Goal: Complete application form: Complete application form

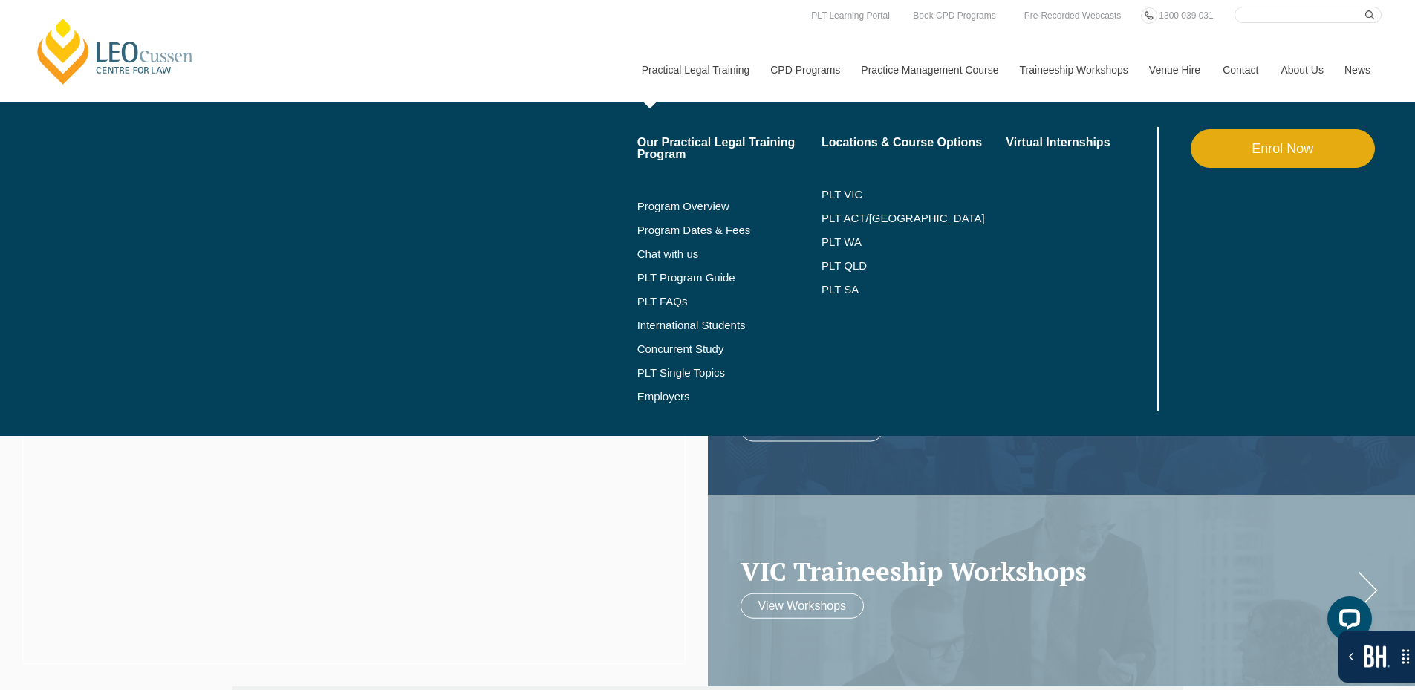
click at [1255, 139] on link "Enrol Now" at bounding box center [1282, 148] width 184 height 39
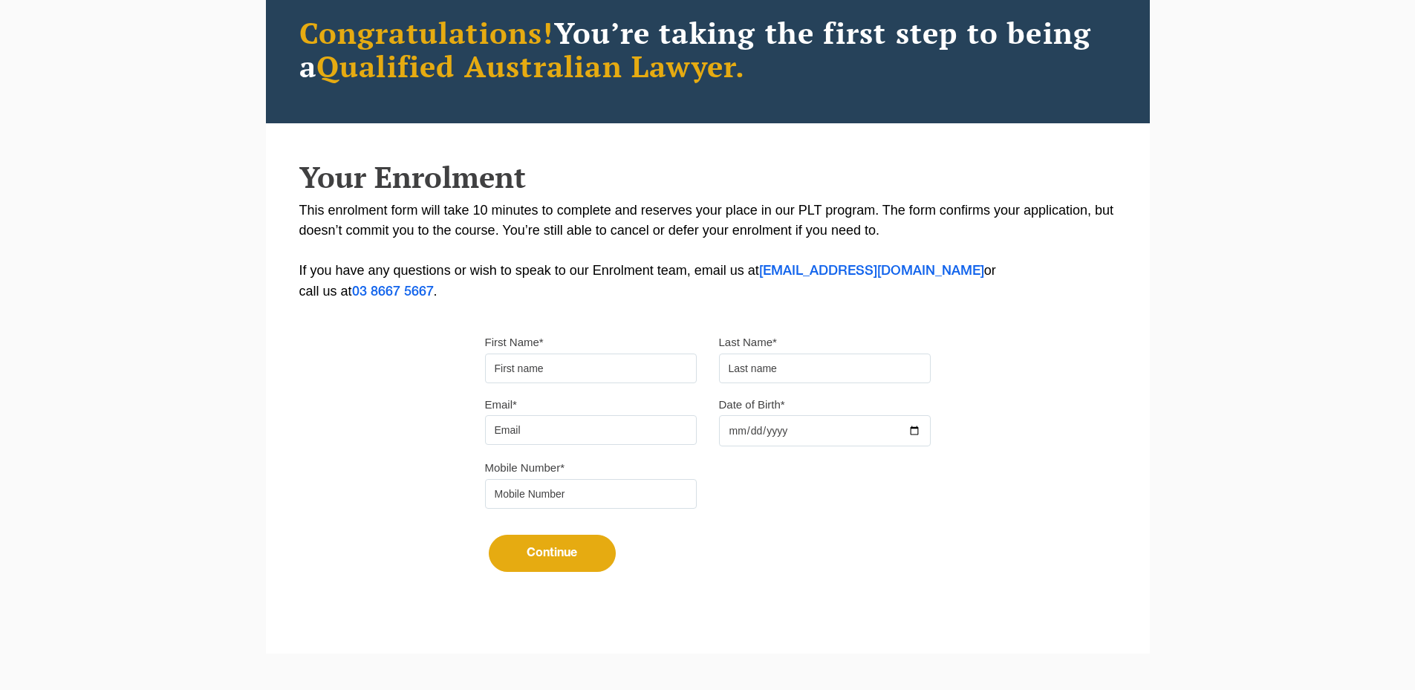
scroll to position [223, 0]
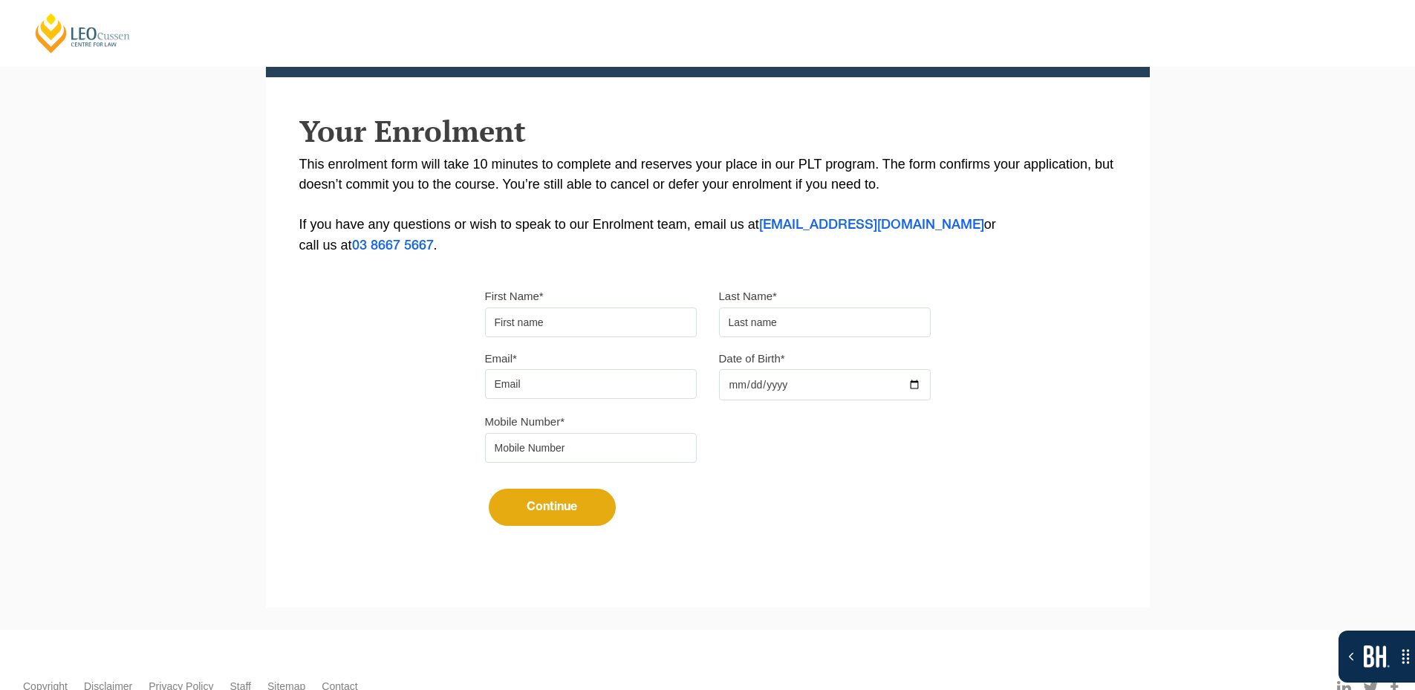
click at [596, 315] on input "First Name*" at bounding box center [591, 322] width 212 height 30
type input "Suresh"
type input "Suthar"
click at [593, 383] on input "Email*" at bounding box center [591, 384] width 212 height 30
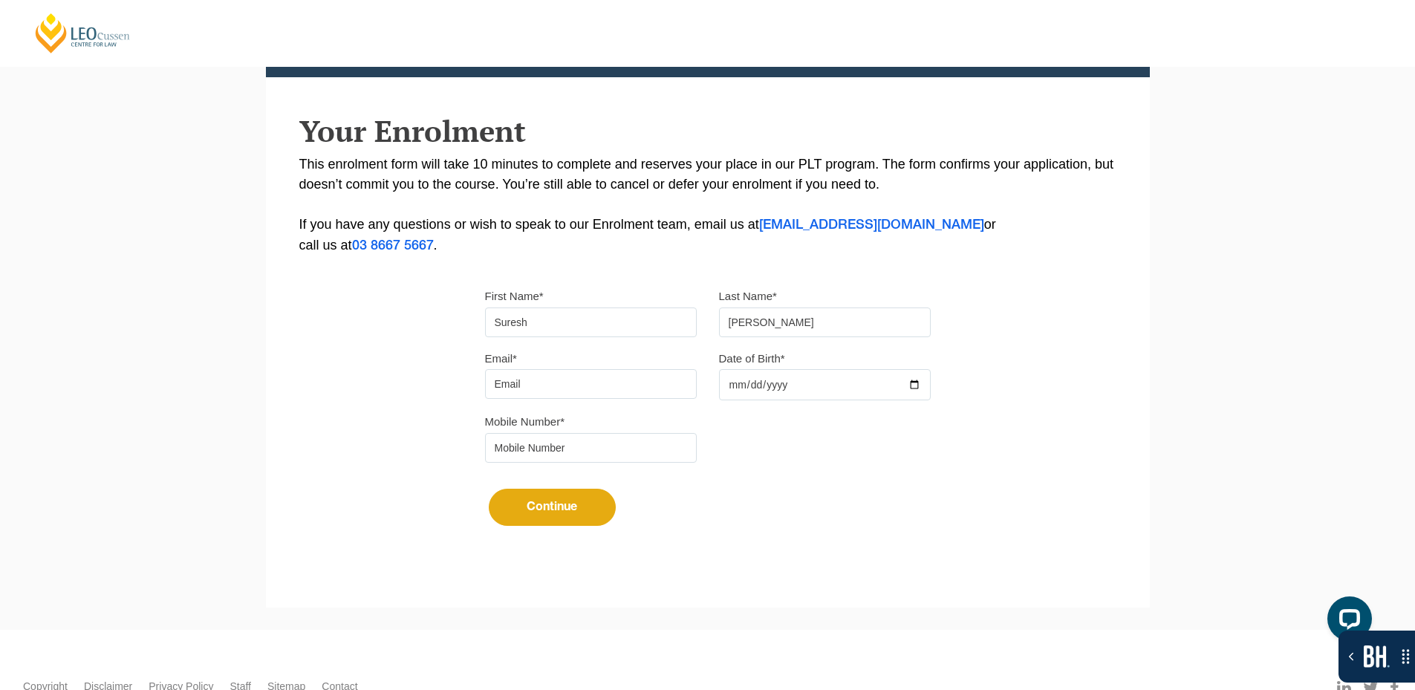
type input "sureshsuthar2011@gmail.com"
click at [867, 379] on input "Date of Birth*" at bounding box center [825, 384] width 212 height 31
click at [914, 383] on input "Date of Birth*" at bounding box center [825, 384] width 212 height 31
type input "2025-09-17"
click at [625, 455] on input "tel" at bounding box center [591, 448] width 212 height 30
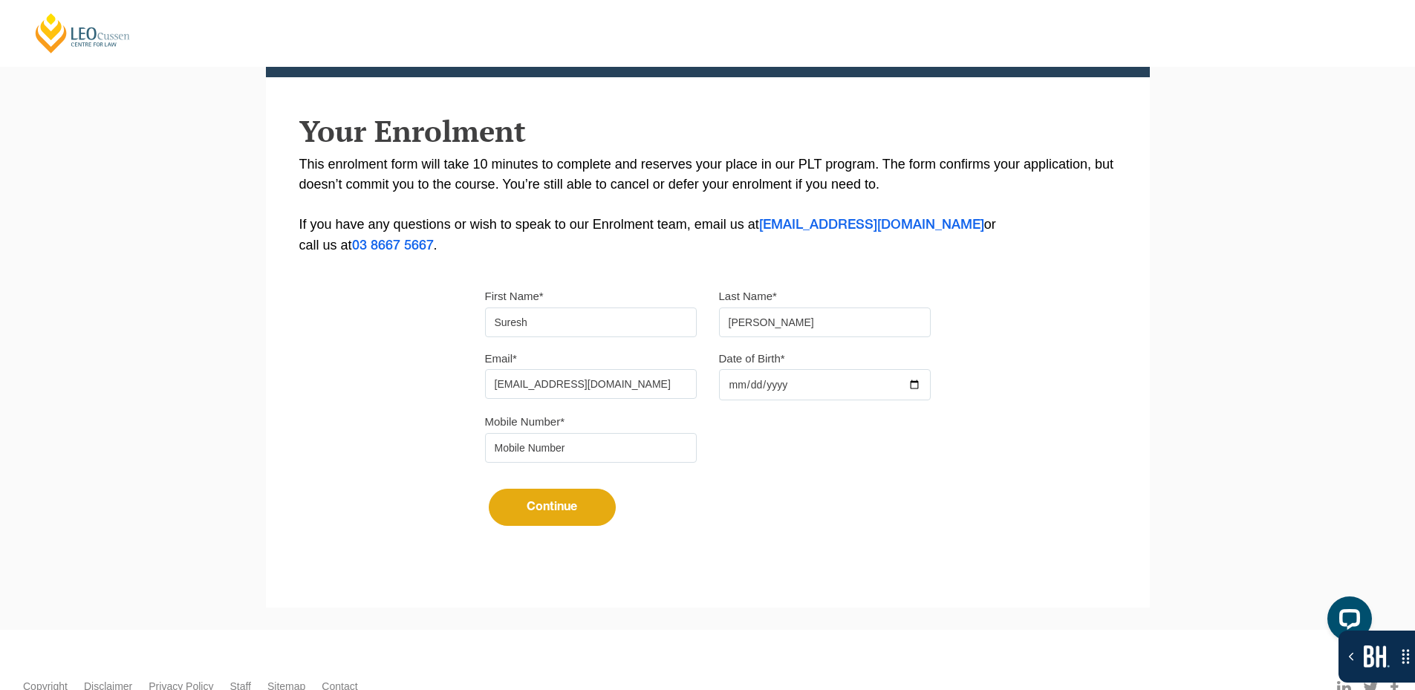
type input "9724790448"
click at [574, 503] on button "Continue" at bounding box center [552, 507] width 127 height 37
select select
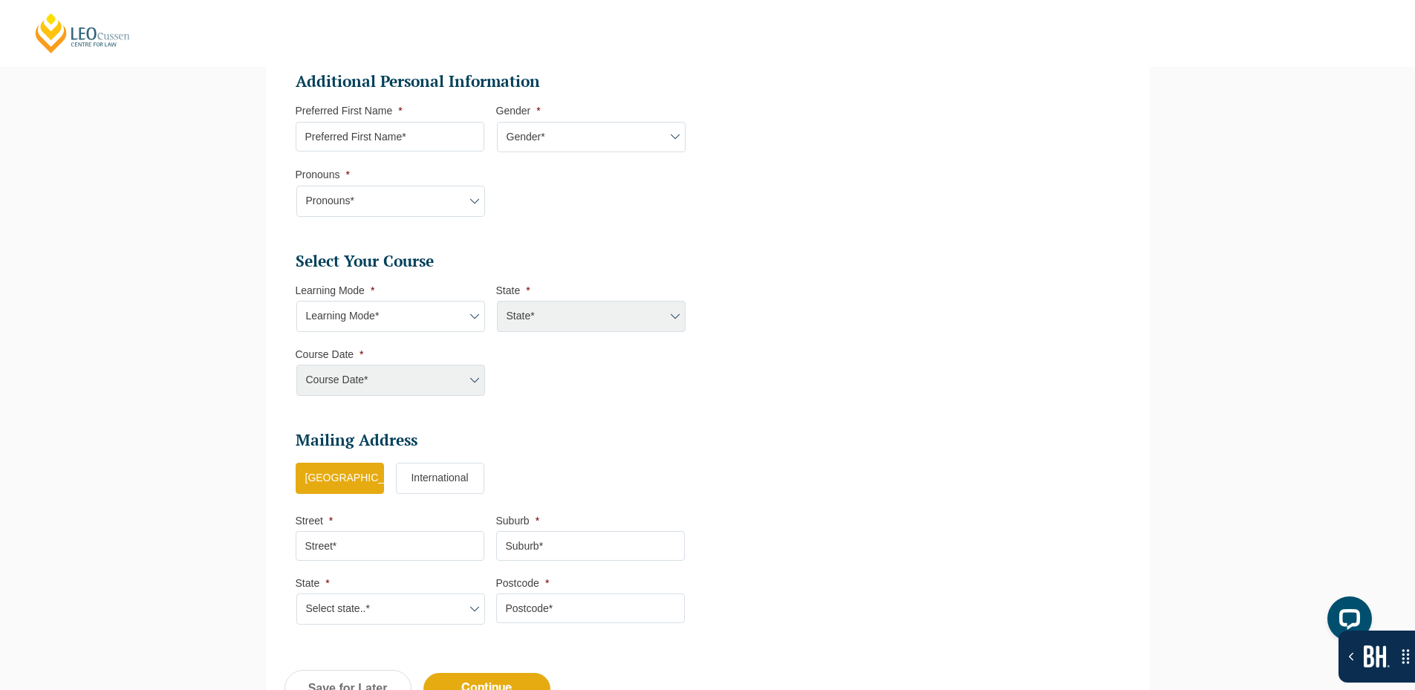
scroll to position [500, 0]
click at [446, 306] on select "Learning Mode* Online Full Time Learning Online Part Time Learning Blended Full…" at bounding box center [390, 314] width 189 height 31
select select "Online Full Time Learning"
click at [296, 299] on select "Learning Mode* Online Full Time Learning Online Part Time Learning Blended Full…" at bounding box center [390, 314] width 189 height 31
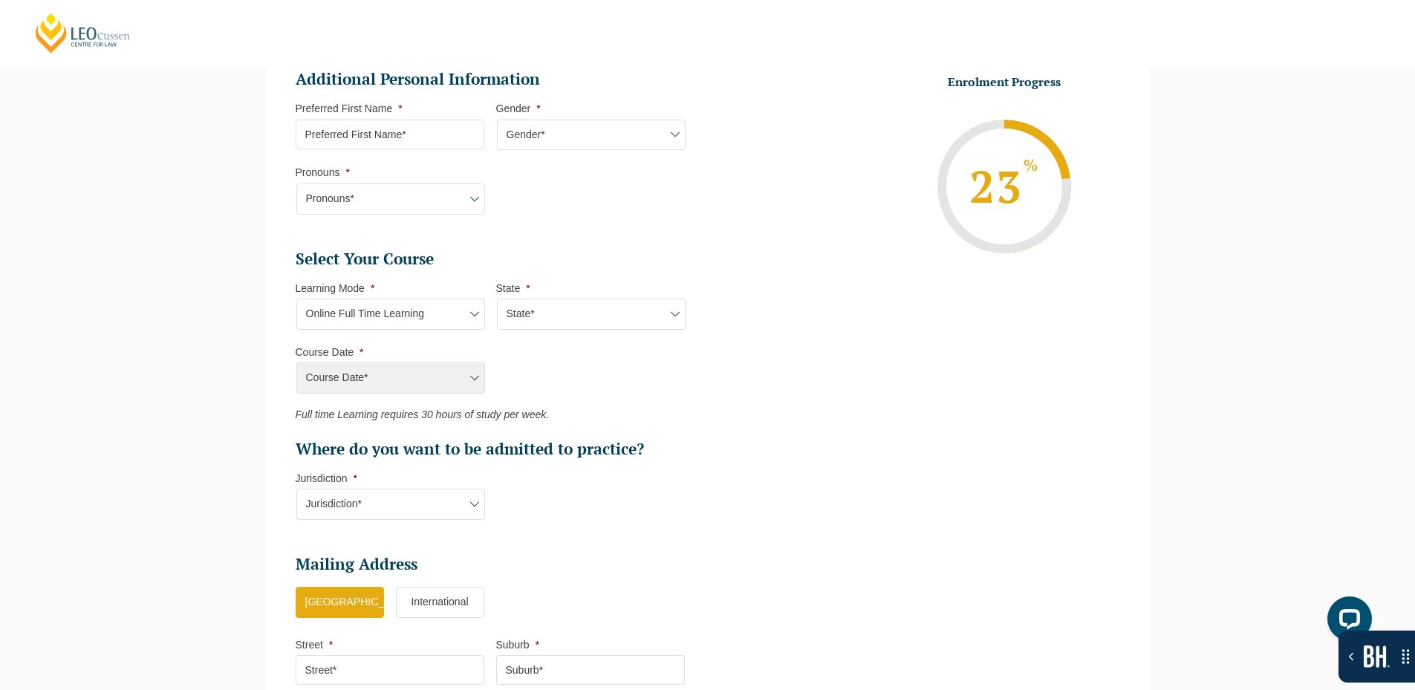
click at [565, 320] on select "State* National (ACT/NSW, VIC, QLD, SA, WA)" at bounding box center [591, 314] width 189 height 31
select select "National ([GEOGRAPHIC_DATA]/[GEOGRAPHIC_DATA], [GEOGRAPHIC_DATA], [GEOGRAPHIC_D…"
click at [497, 299] on select "State* National (ACT/NSW, VIC, QLD, SA, WA)" at bounding box center [591, 314] width 189 height 31
click at [426, 376] on select "Course Date* September 2025 (22-Sep-2025 to 20-Feb-2026) December 2025 (08-Dec-…" at bounding box center [390, 377] width 189 height 31
select select "[DATE] ([DATE] to [DATE])"
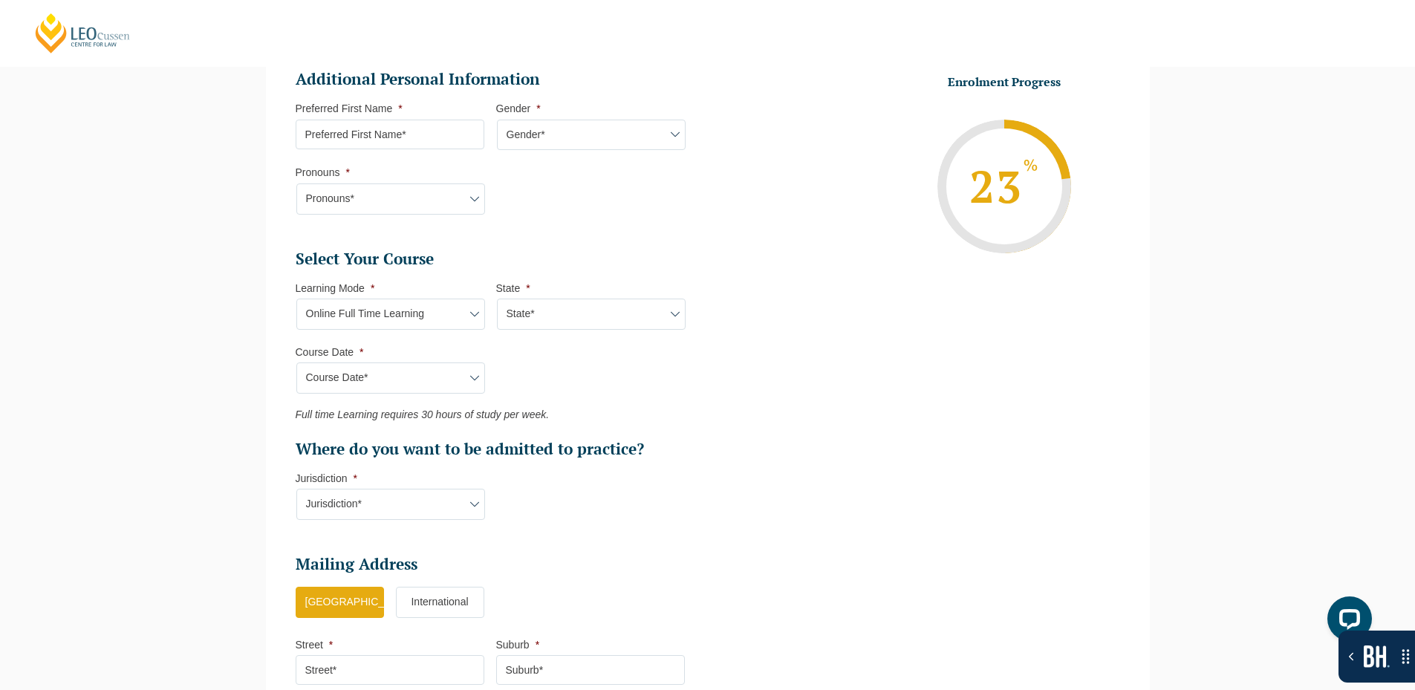
click at [296, 362] on select "Course Date* September 2025 (22-Sep-2025 to 20-Feb-2026) December 2025 (08-Dec-…" at bounding box center [390, 377] width 189 height 31
type input "Intake [DATE] FT"
type input "Practical Legal Training (NAT)"
select select "NAT PLT (SEP) 2025 Full Time Online"
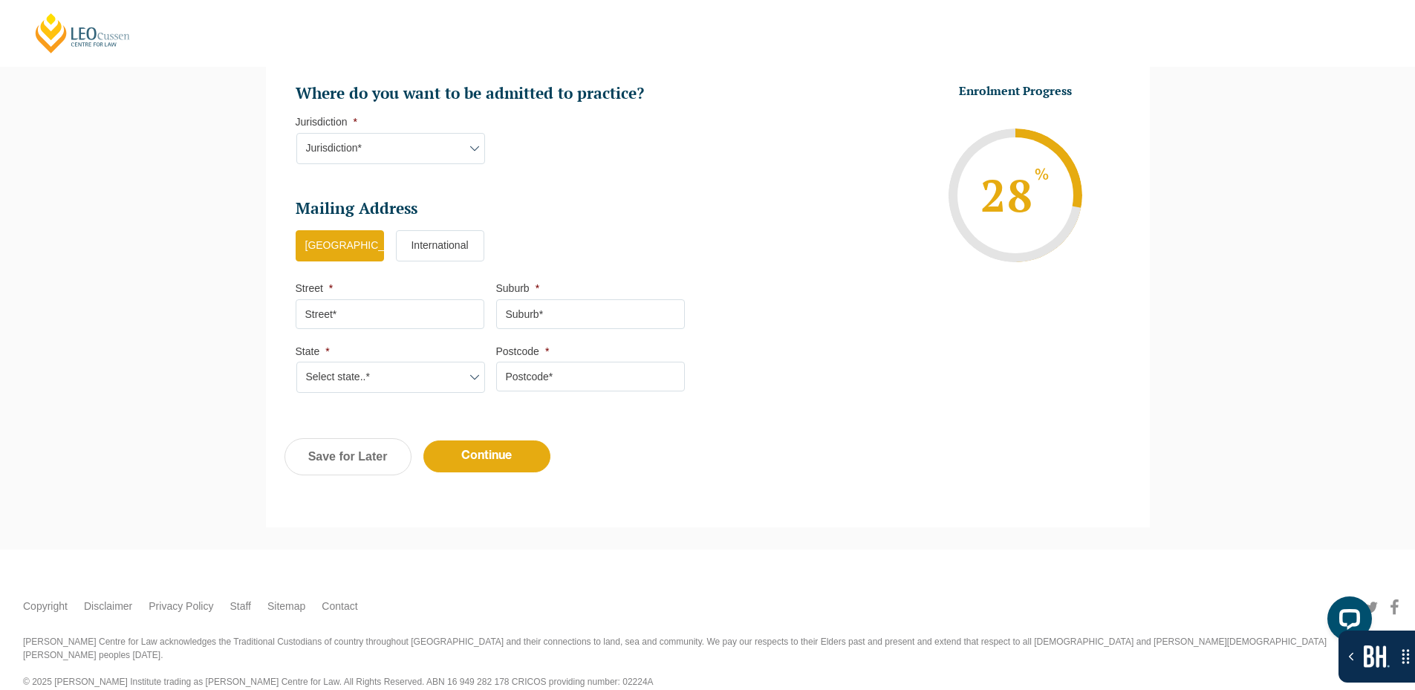
scroll to position [983, 0]
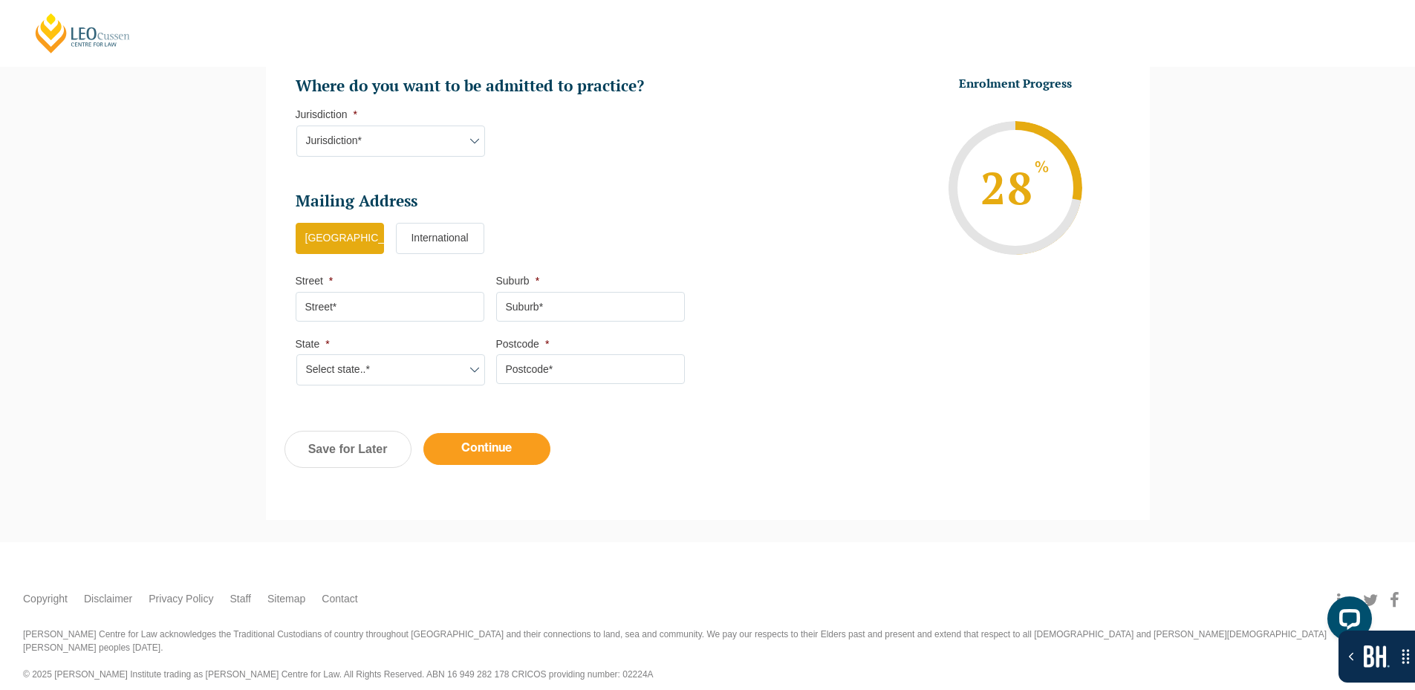
click at [502, 459] on input "Continue" at bounding box center [486, 449] width 127 height 32
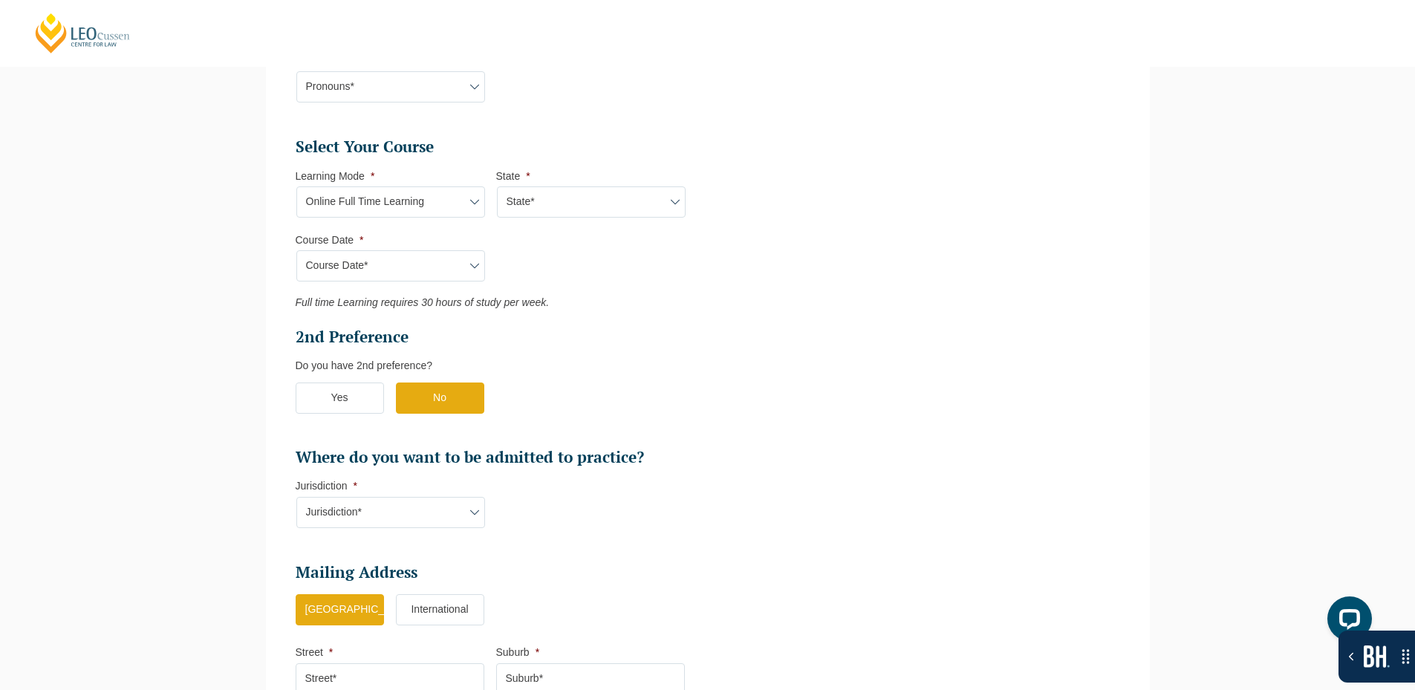
select select "Online Full Time Learning"
select select "National ([GEOGRAPHIC_DATA]/[GEOGRAPHIC_DATA], [GEOGRAPHIC_DATA], [GEOGRAPHIC_D…"
select select
select select "[DATE] ([DATE] to [DATE])"
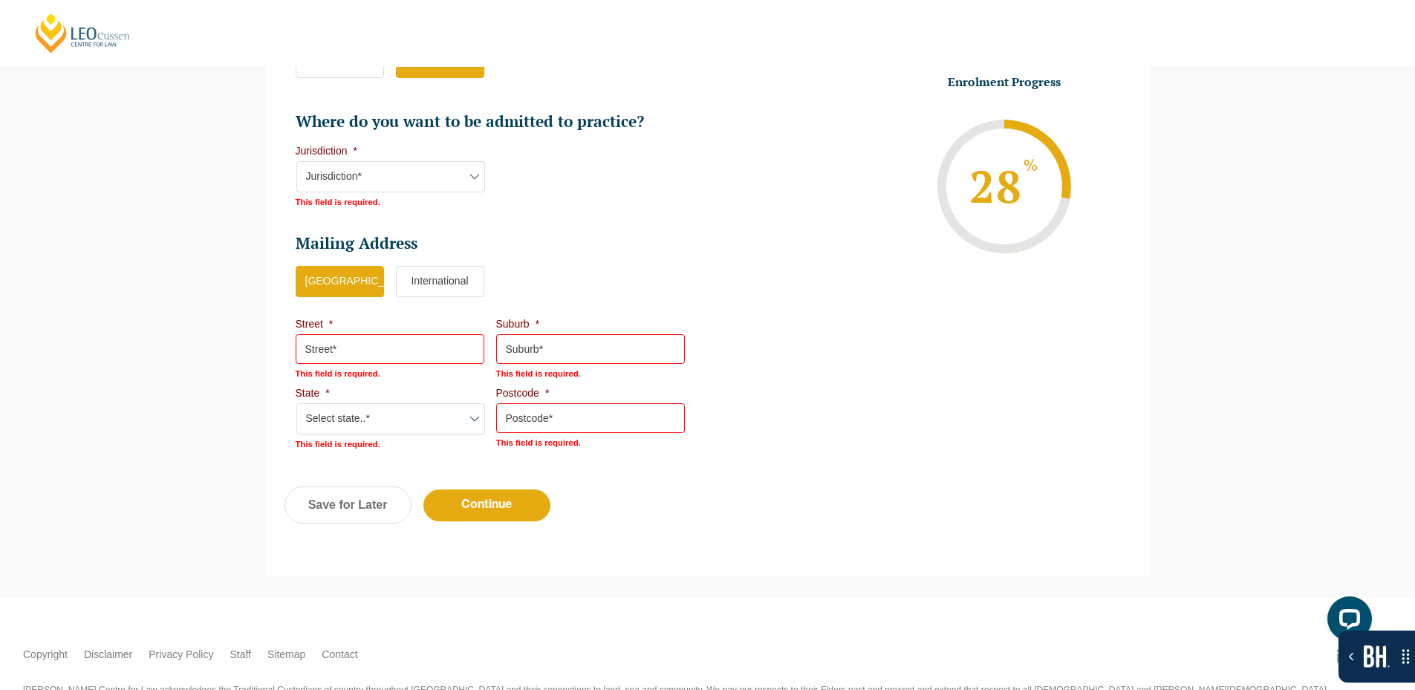
scroll to position [1084, 0]
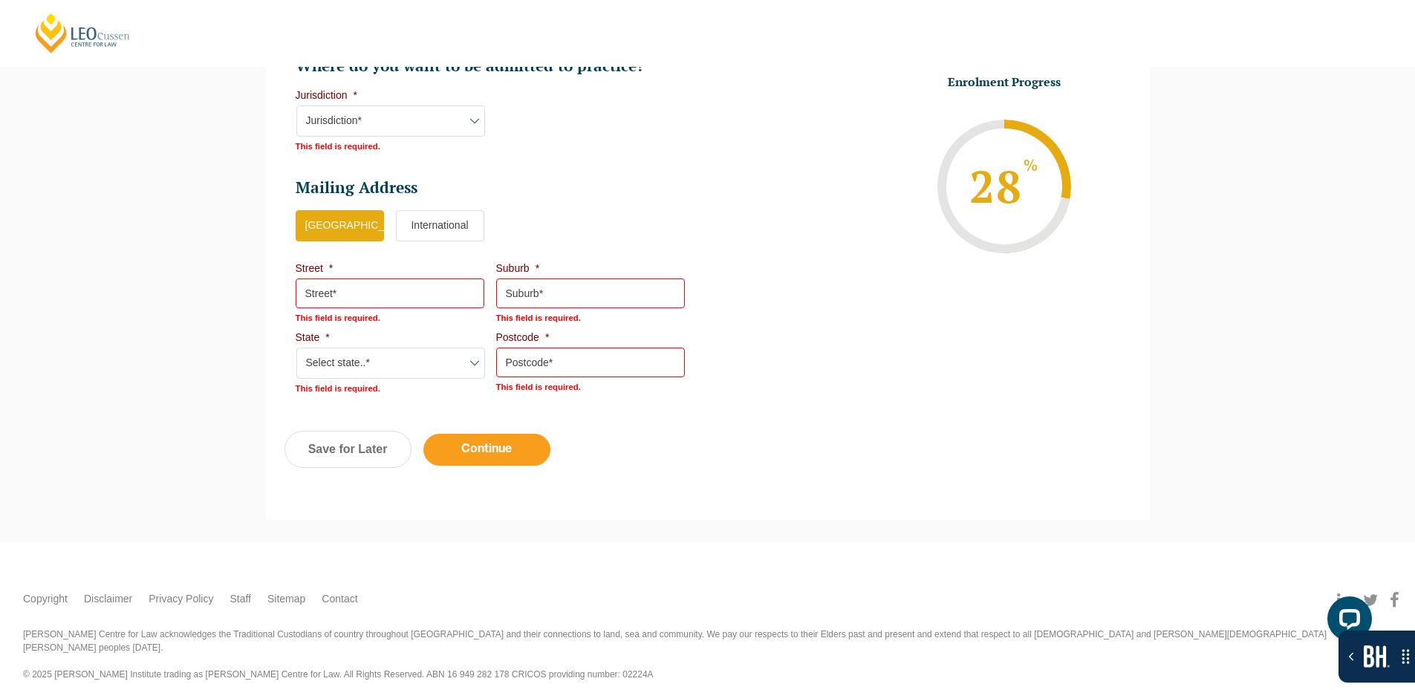
click at [498, 452] on input "Continue" at bounding box center [486, 450] width 127 height 32
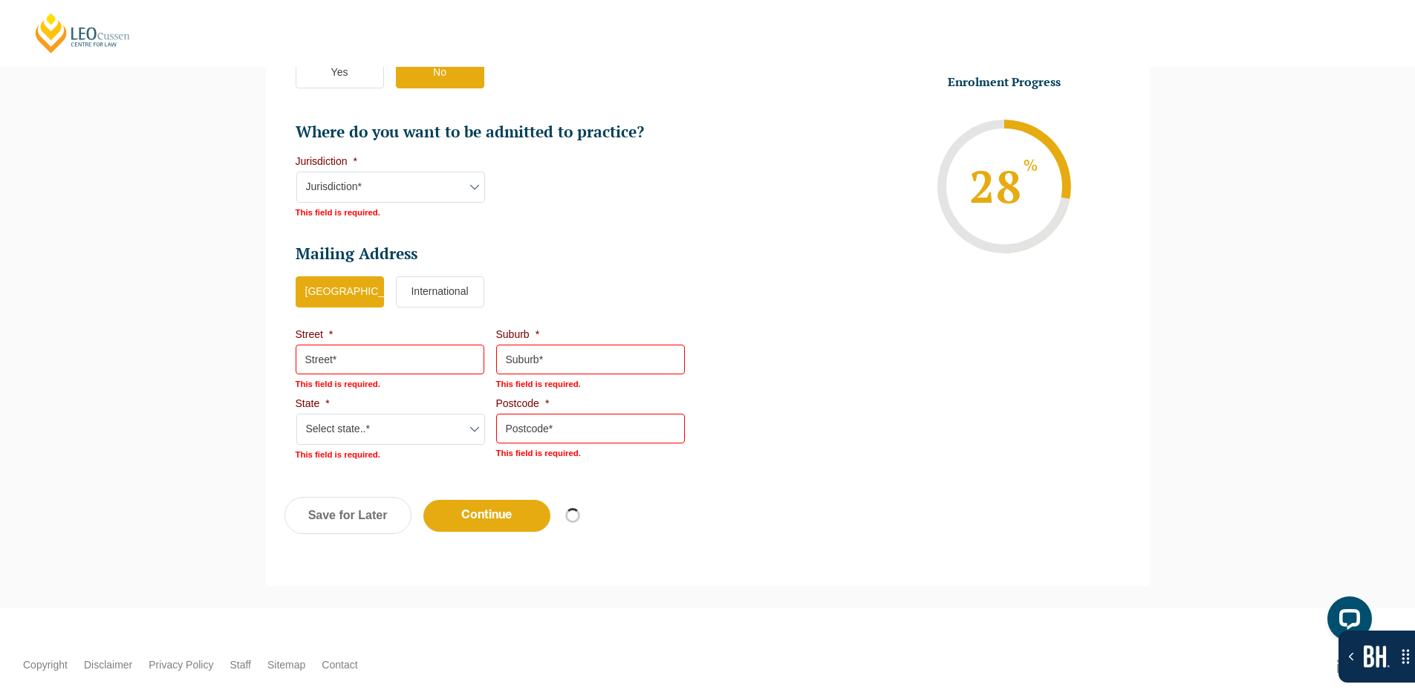
select select "Online Full Time Learning"
select select "National ([GEOGRAPHIC_DATA]/[GEOGRAPHIC_DATA], [GEOGRAPHIC_DATA], [GEOGRAPHIC_D…"
select select
select select "[DATE] ([DATE] to [DATE])"
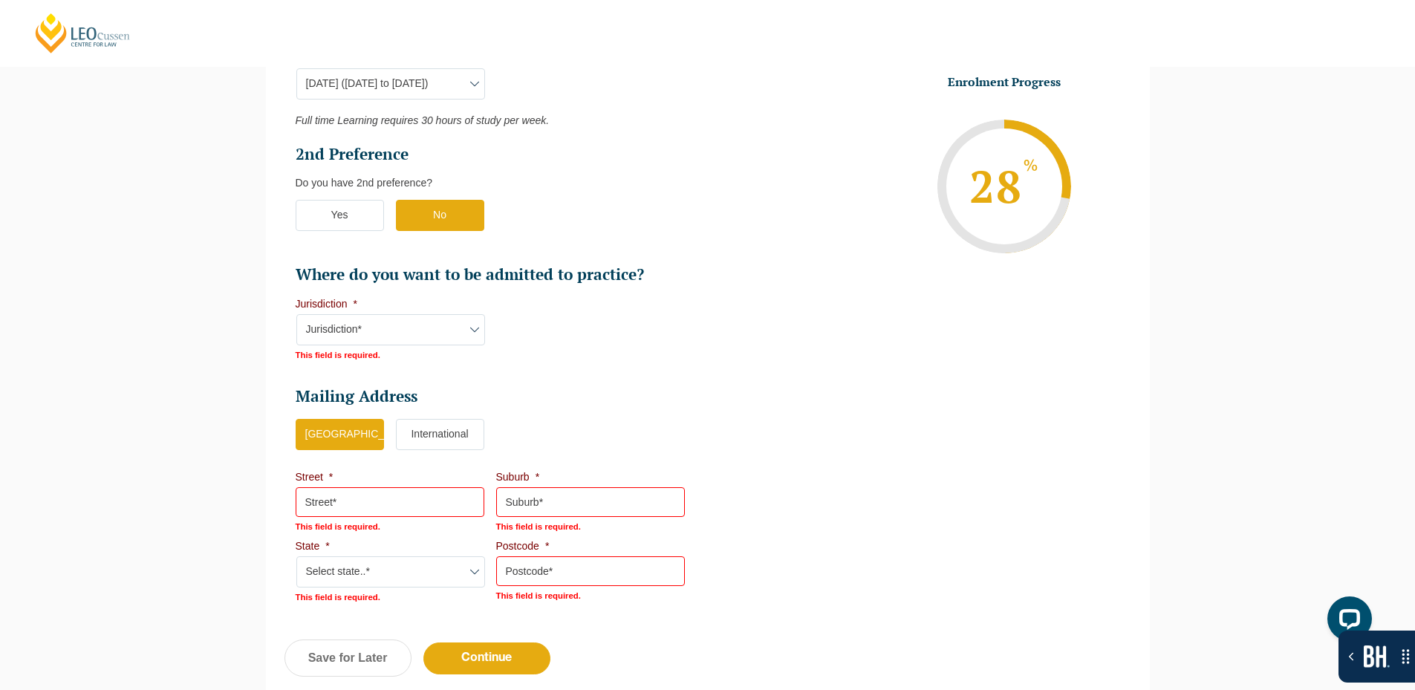
scroll to position [878, 0]
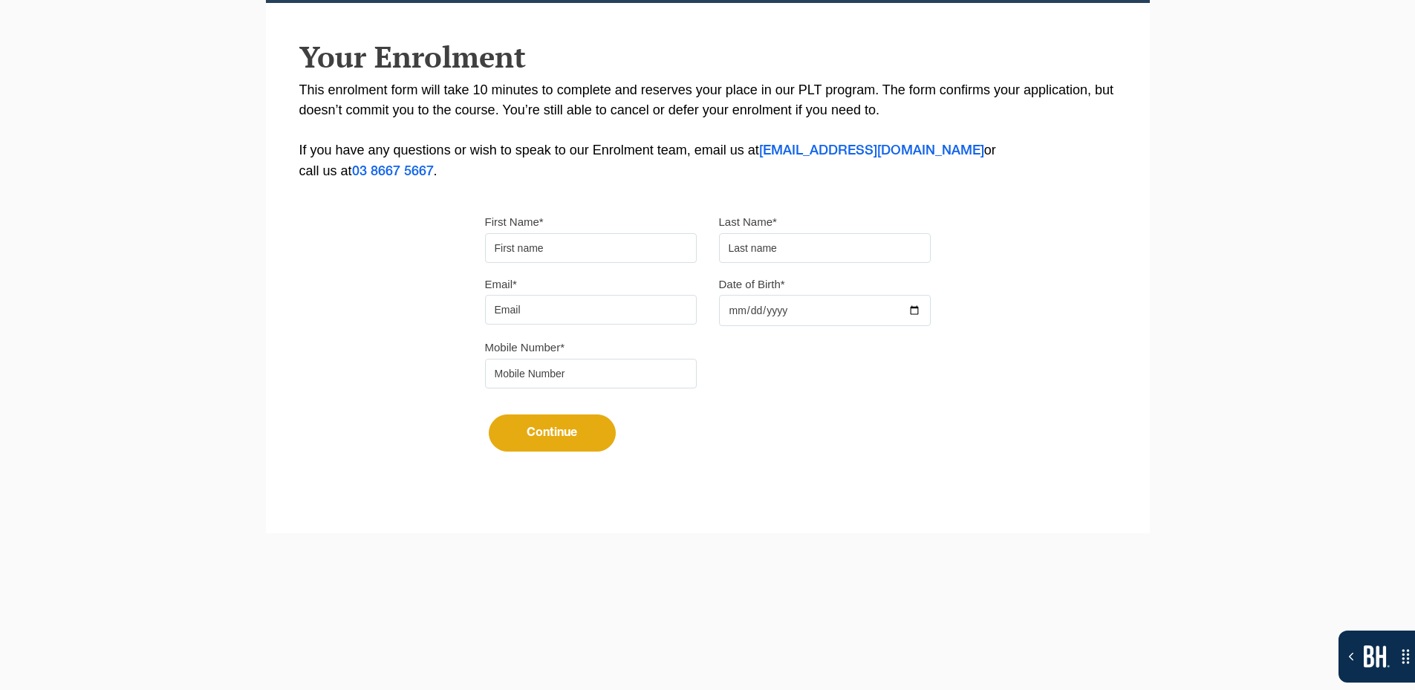
click at [552, 259] on input "First Name*" at bounding box center [591, 248] width 212 height 30
type input "Suresh"
type input "[PERSON_NAME]"
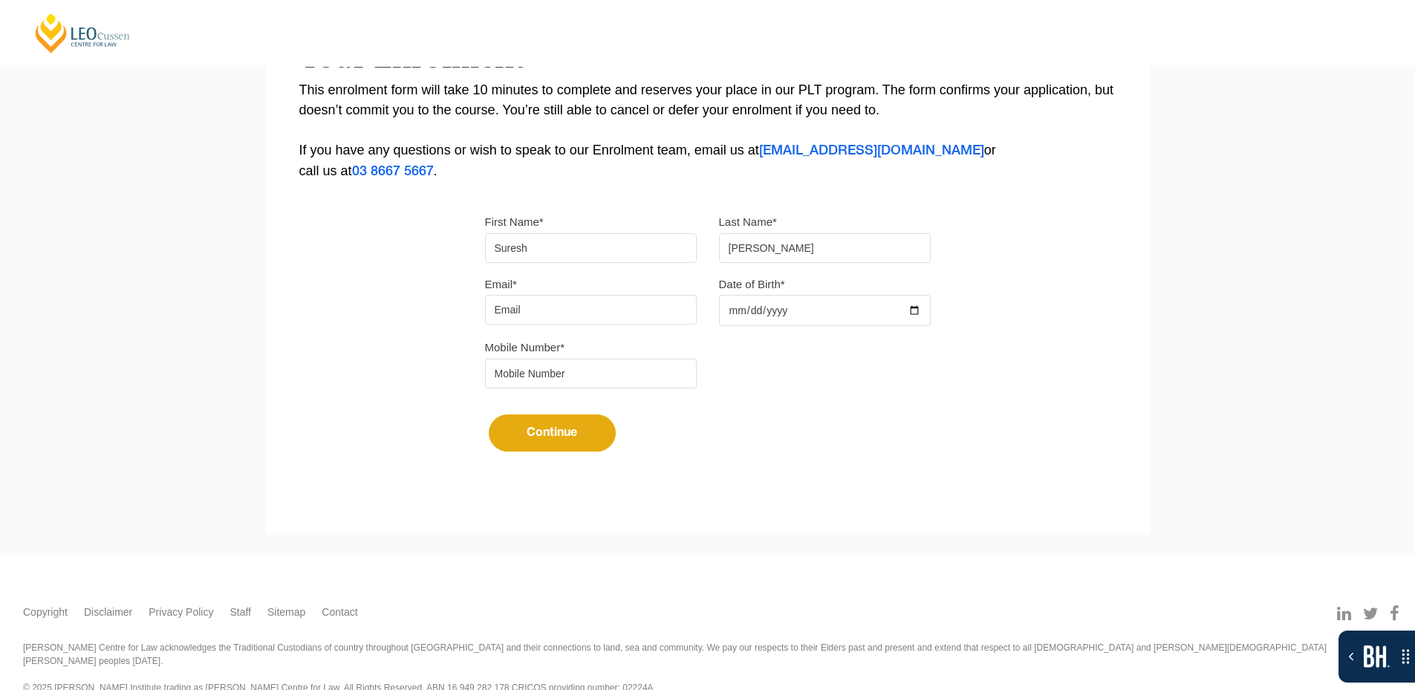
click at [587, 299] on input "Email*" at bounding box center [591, 310] width 212 height 30
type input "sureshsuthar2011@gmail.com"
click at [829, 318] on input "Date of Birth*" at bounding box center [825, 310] width 212 height 31
click at [923, 313] on input "Date of Birth*" at bounding box center [825, 310] width 212 height 31
click at [920, 311] on input "Date of Birth*" at bounding box center [825, 310] width 212 height 31
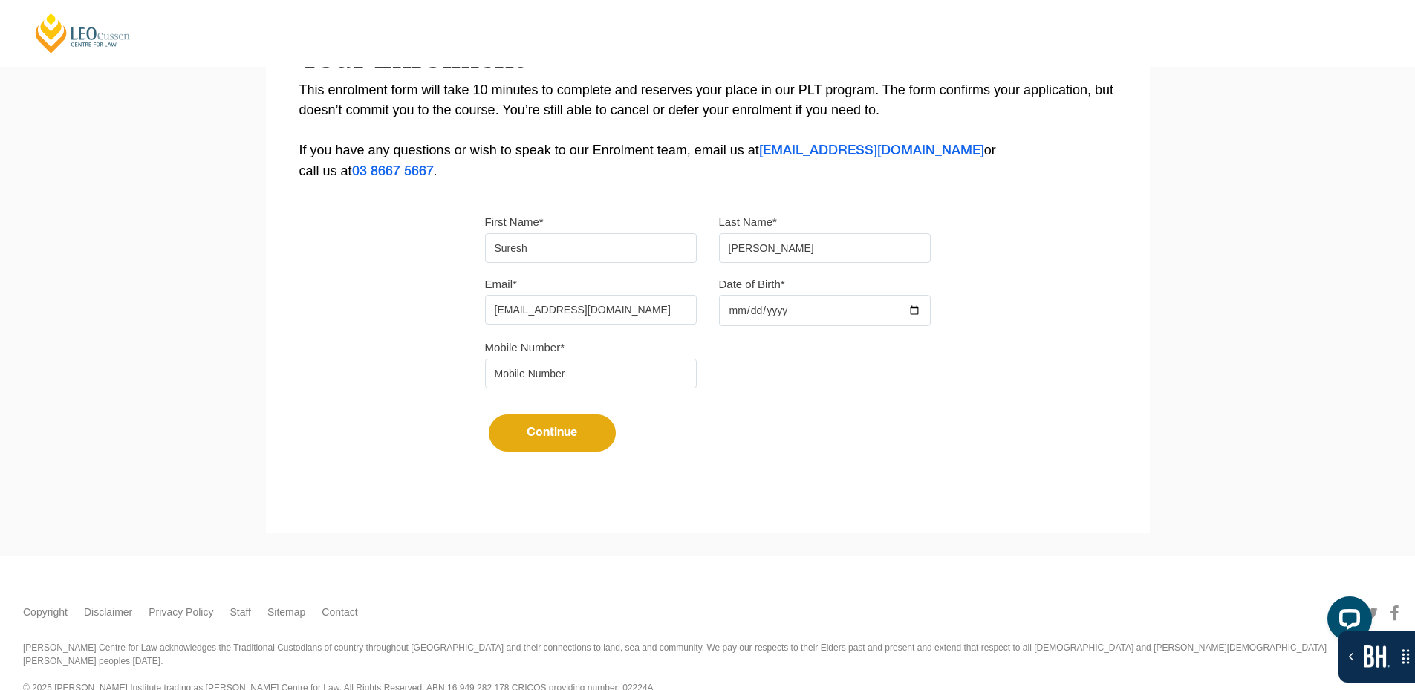
type input "2025-09-17"
drag, startPoint x: 616, startPoint y: 376, endPoint x: 619, endPoint y: 383, distance: 8.3
click at [616, 376] on input "tel" at bounding box center [591, 374] width 212 height 30
type input "9724790448"
click at [544, 431] on button "Continue" at bounding box center [552, 432] width 127 height 37
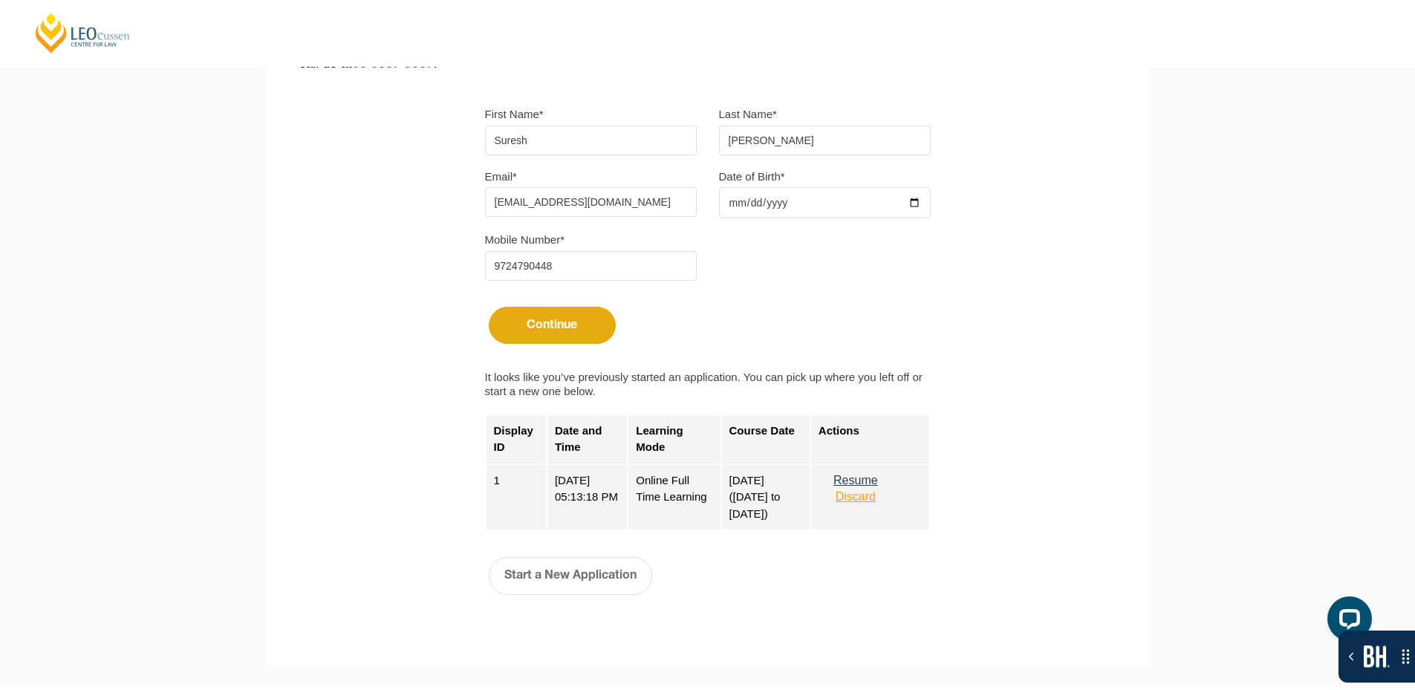
scroll to position [446, 0]
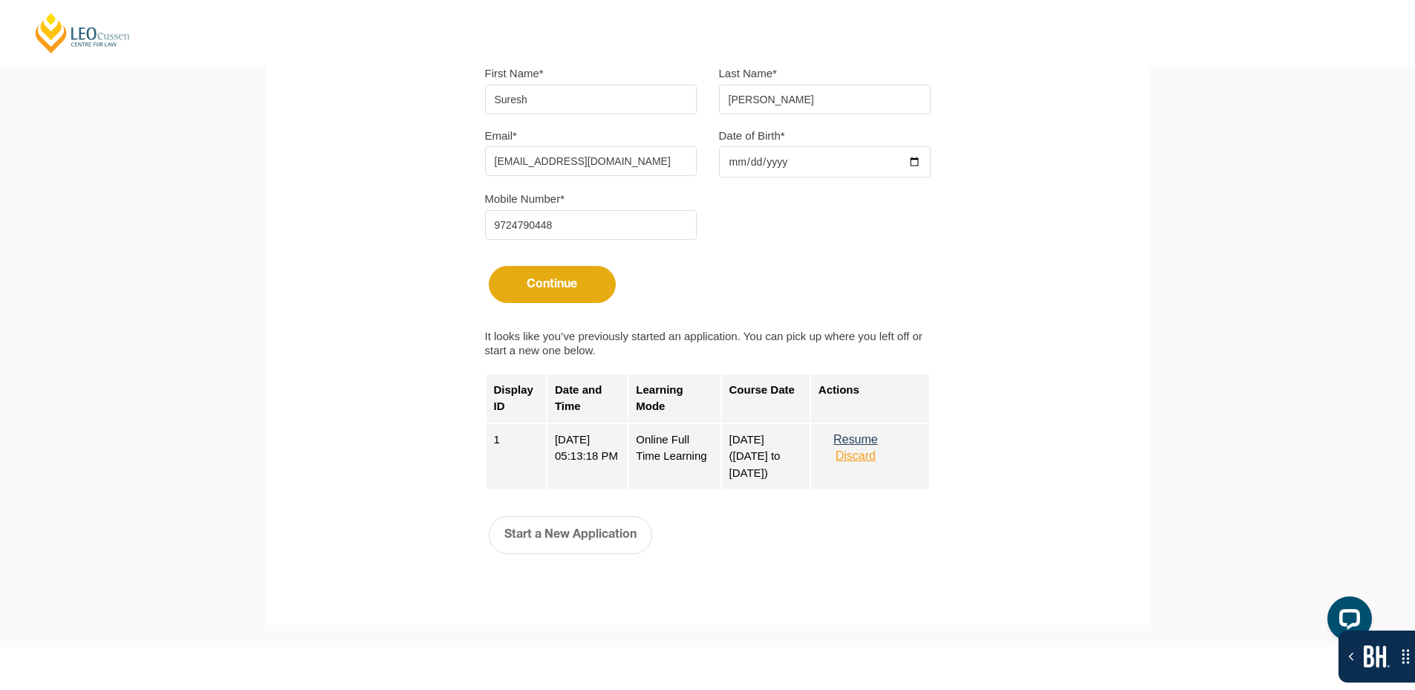
click at [863, 438] on button "Resume" at bounding box center [855, 439] width 74 height 13
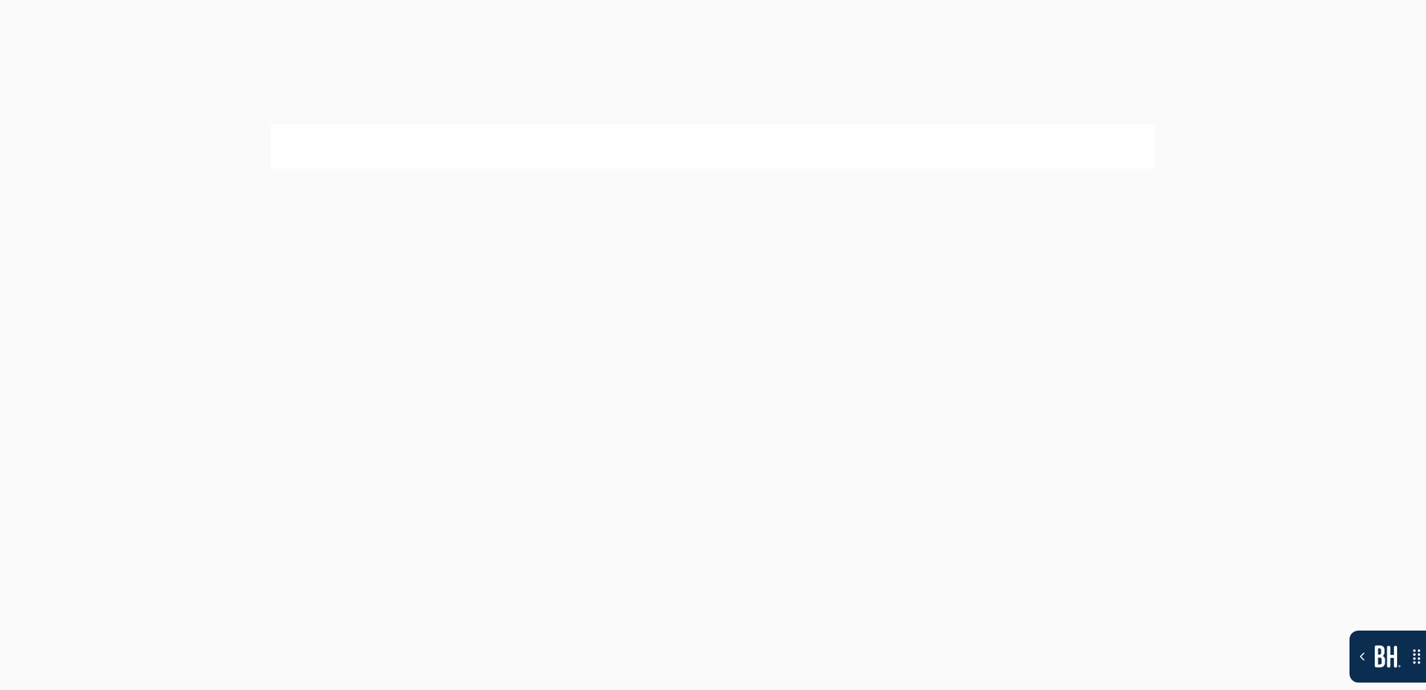
select select "Online Full Time Learning"
select select "National ([GEOGRAPHIC_DATA]/[GEOGRAPHIC_DATA], [GEOGRAPHIC_DATA], [GEOGRAPHIC_D…"
select select
select select "[DATE] ([DATE] to [DATE])"
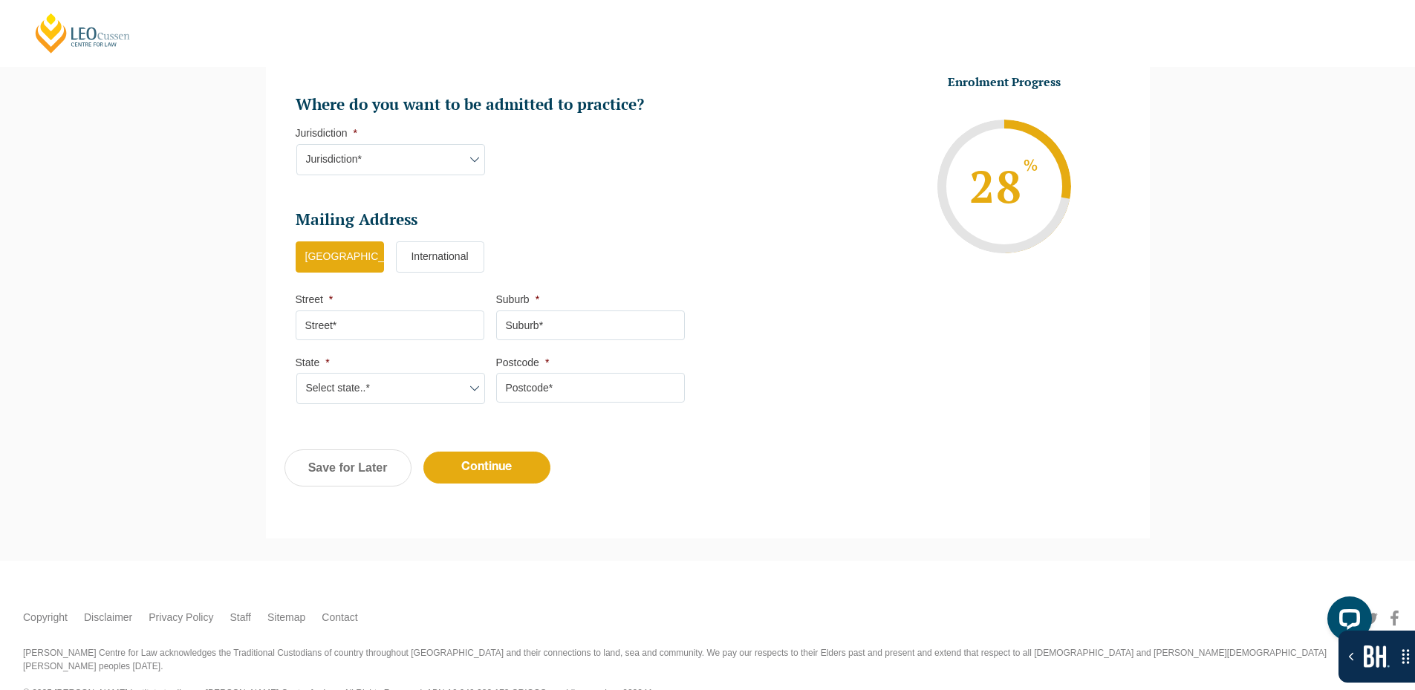
scroll to position [983, 0]
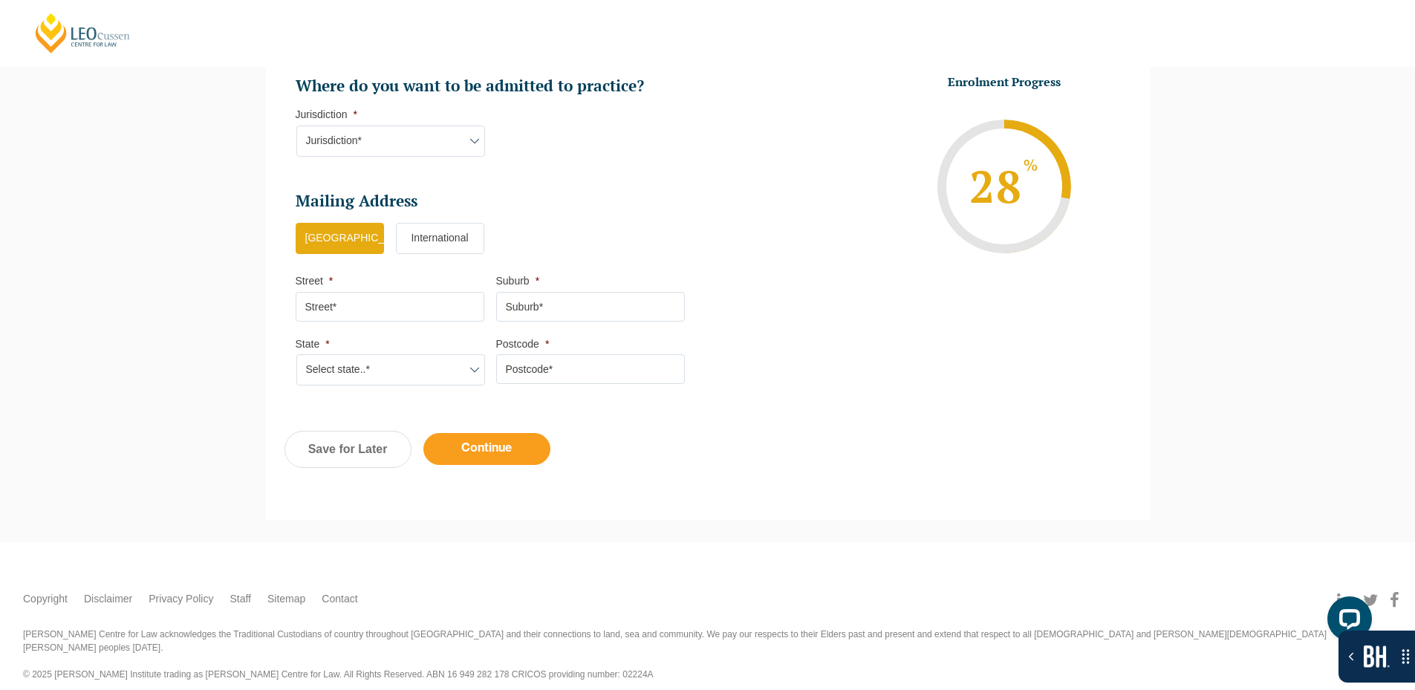
click at [498, 457] on input "Continue" at bounding box center [486, 449] width 127 height 32
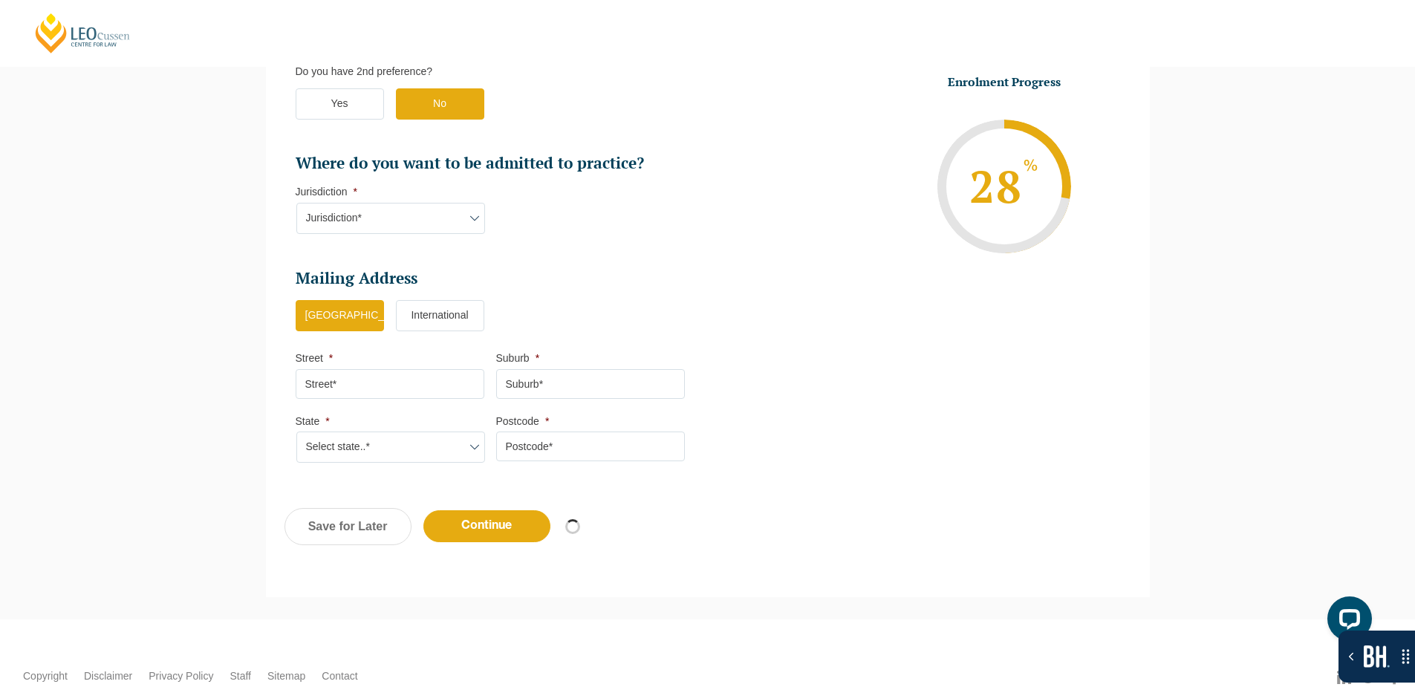
select select "Online Full Time Learning"
select select "National ([GEOGRAPHIC_DATA]/[GEOGRAPHIC_DATA], [GEOGRAPHIC_DATA], [GEOGRAPHIC_D…"
select select
select select "[DATE] ([DATE] to [DATE])"
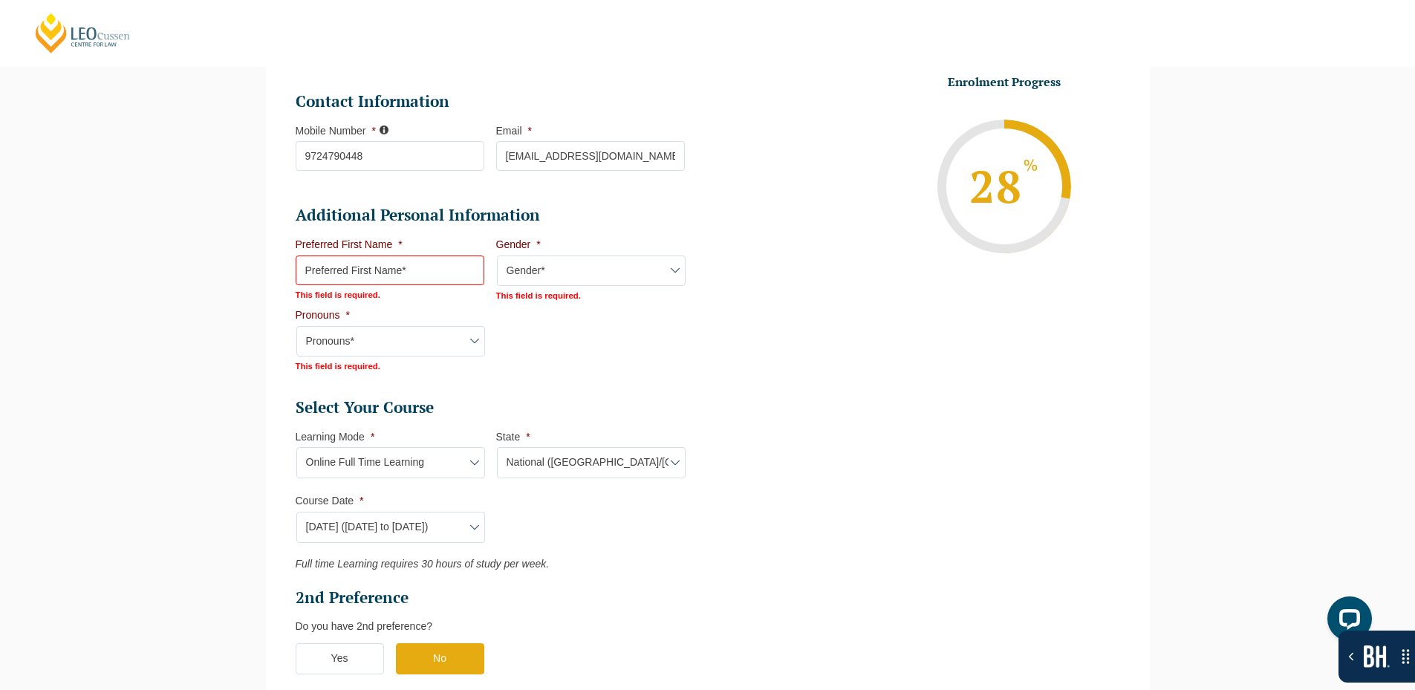
scroll to position [655, 0]
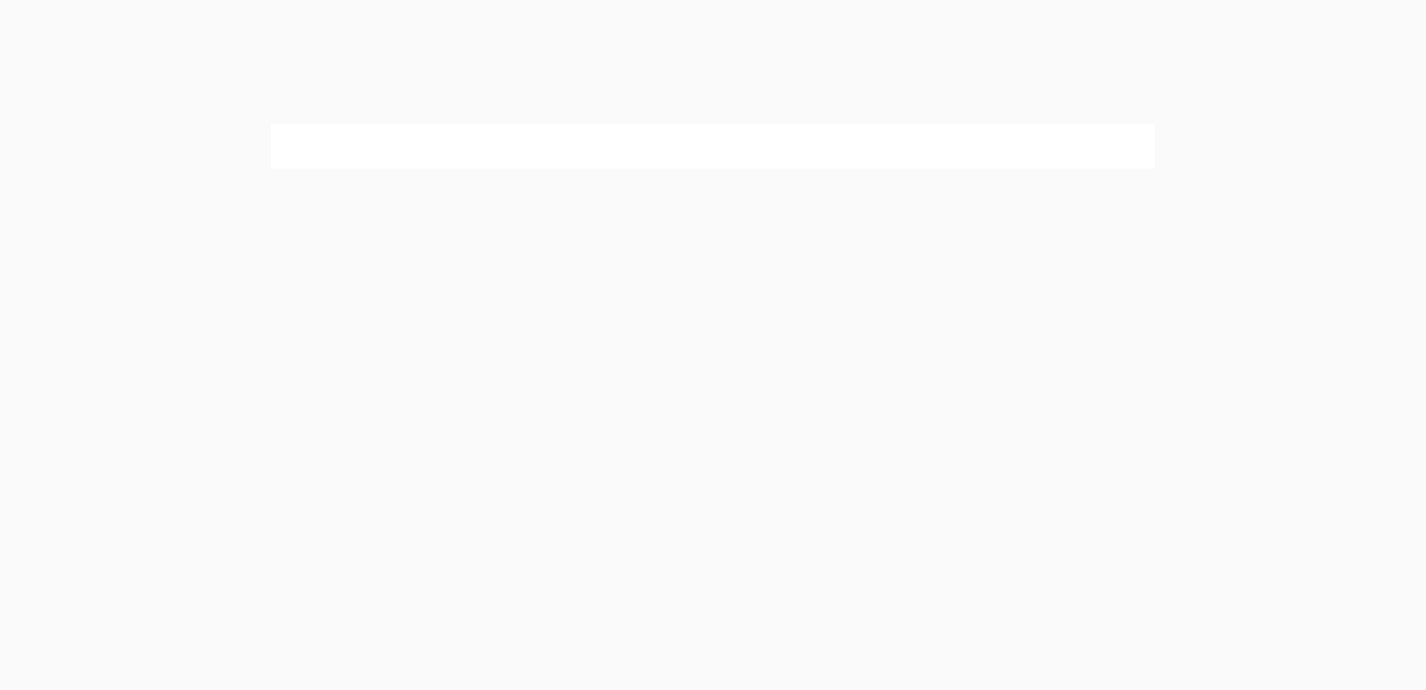
select select "Online Full Time Learning"
select select "National ([GEOGRAPHIC_DATA]/[GEOGRAPHIC_DATA], [GEOGRAPHIC_DATA], [GEOGRAPHIC_D…"
select select
select select "[DATE] ([DATE] to [DATE])"
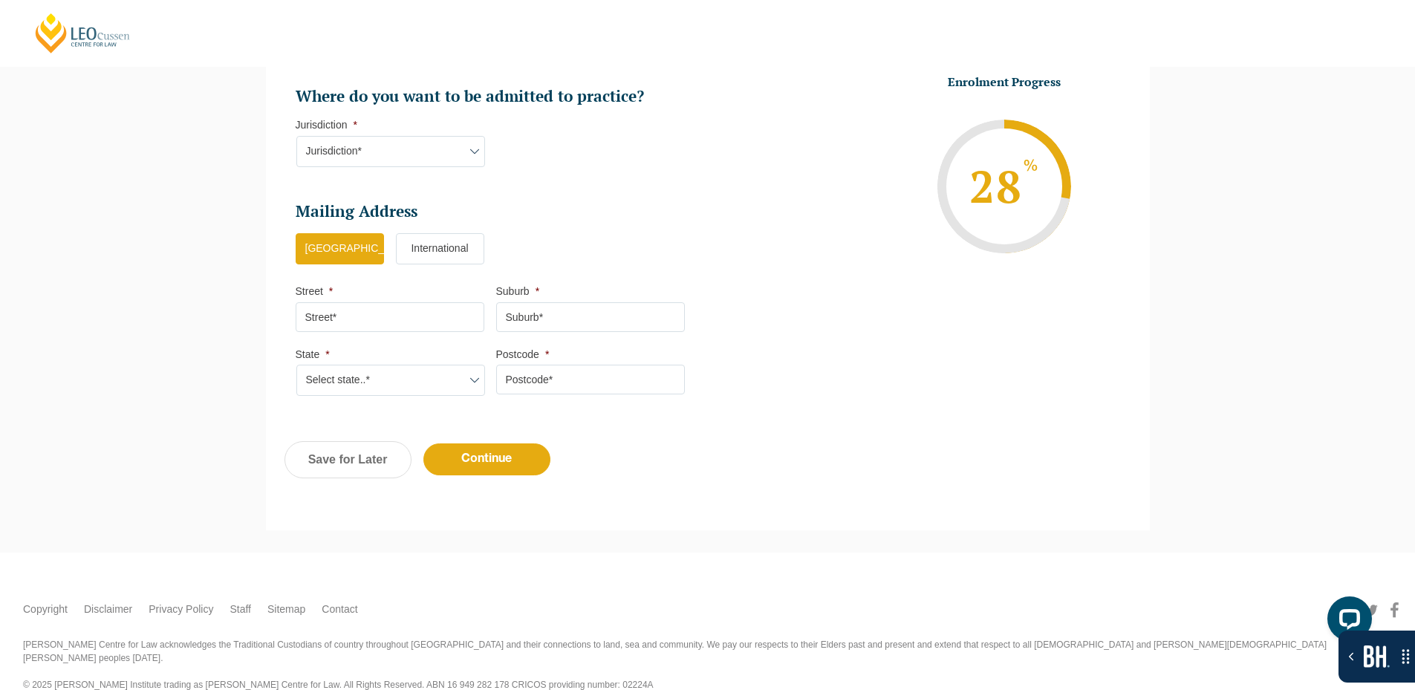
scroll to position [983, 0]
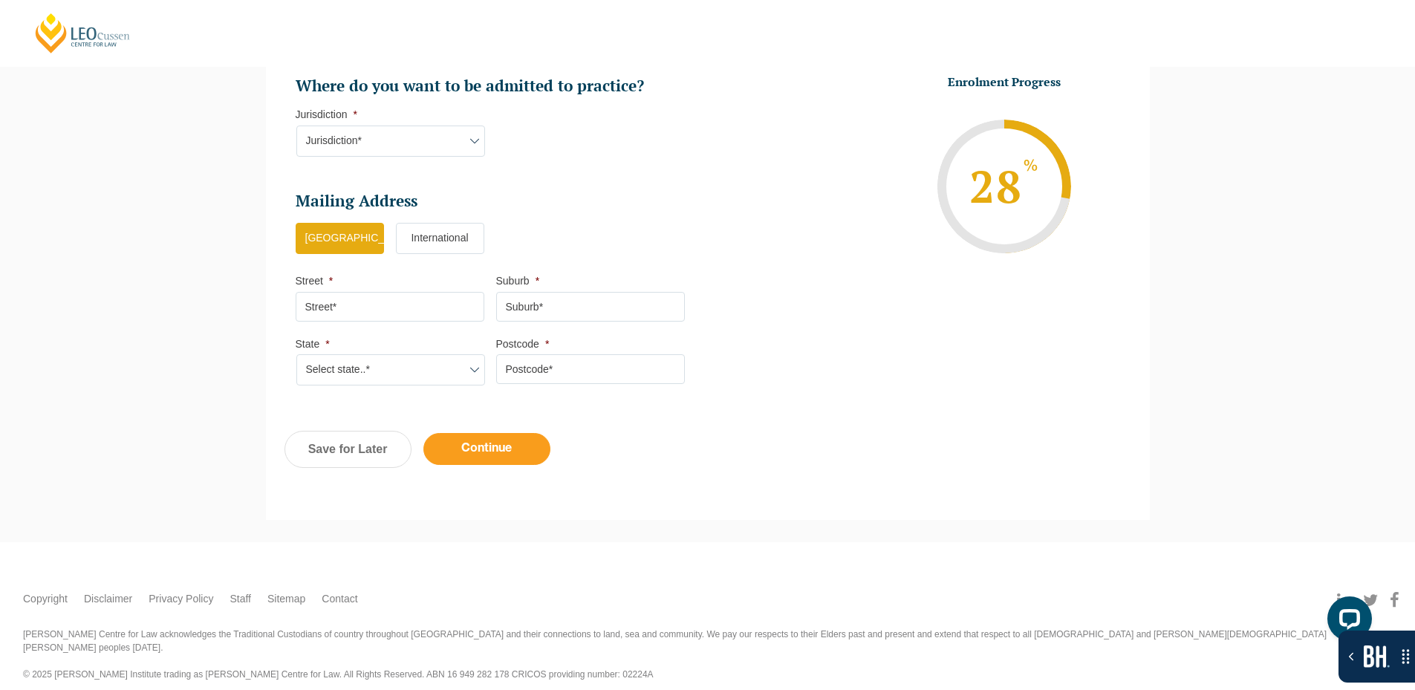
click at [508, 450] on input "Continue" at bounding box center [486, 449] width 127 height 32
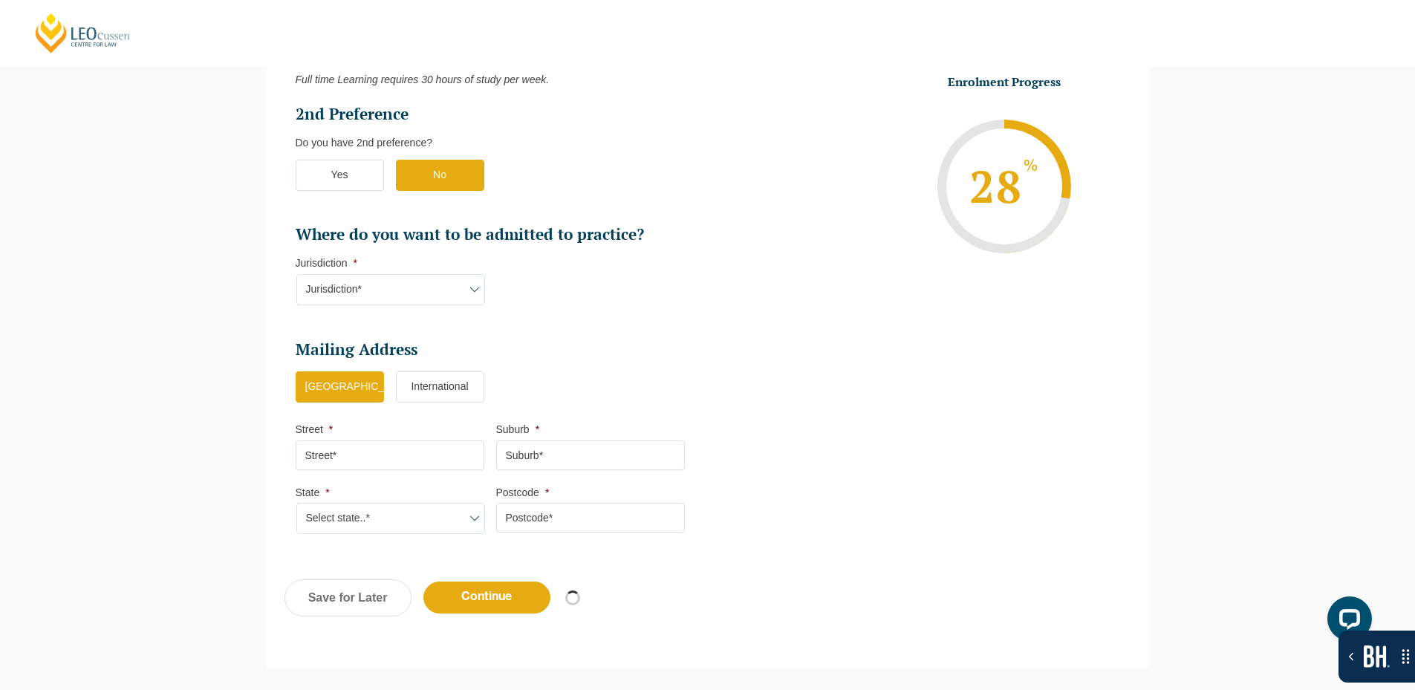
select select "Online Full Time Learning"
select select "National ([GEOGRAPHIC_DATA]/[GEOGRAPHIC_DATA], [GEOGRAPHIC_DATA], [GEOGRAPHIC_D…"
select select
select select "[DATE] ([DATE] to [DATE])"
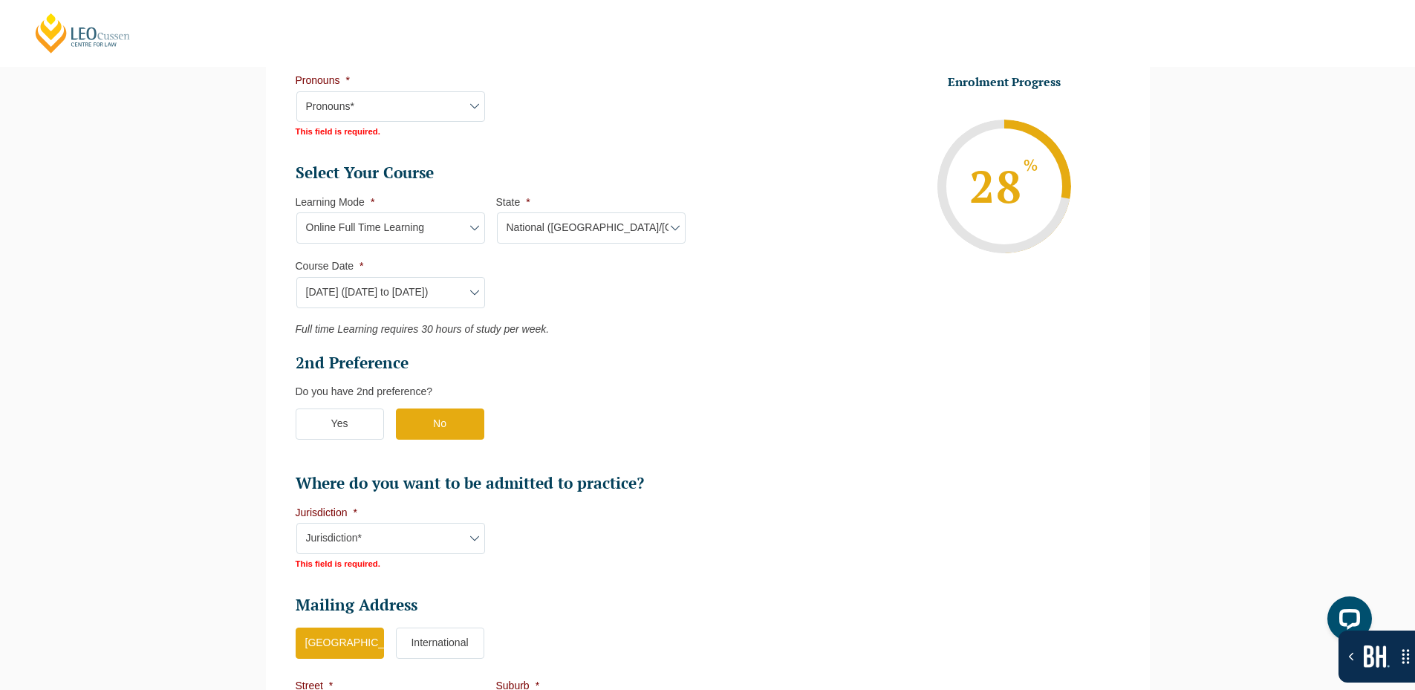
scroll to position [668, 0]
drag, startPoint x: 348, startPoint y: 320, endPoint x: 593, endPoint y: 315, distance: 245.1
click at [593, 315] on ul "Select Your Course This field is hidden when viewing the form Only for Flinder …" at bounding box center [496, 326] width 401 height 331
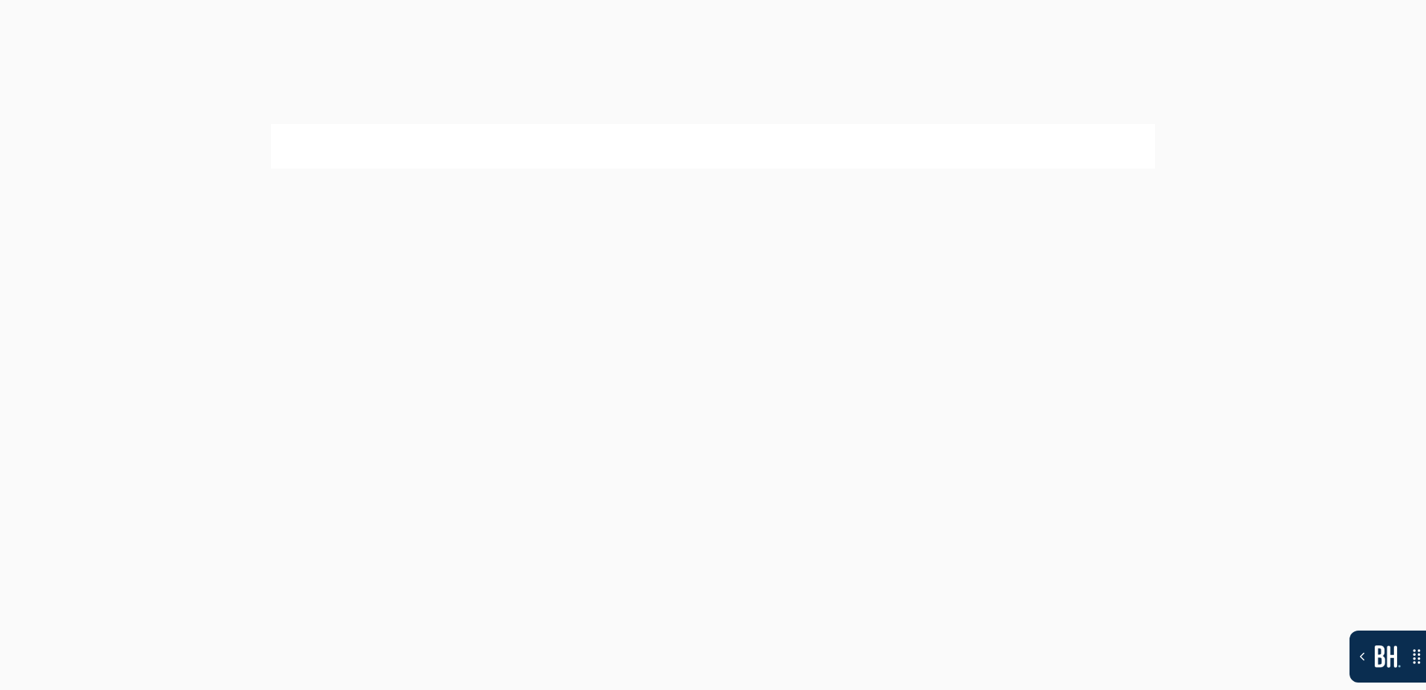
select select "Online Full Time Learning"
select select "National ([GEOGRAPHIC_DATA]/[GEOGRAPHIC_DATA], [GEOGRAPHIC_DATA], [GEOGRAPHIC_D…"
select select
select select "[DATE] ([DATE] to [DATE])"
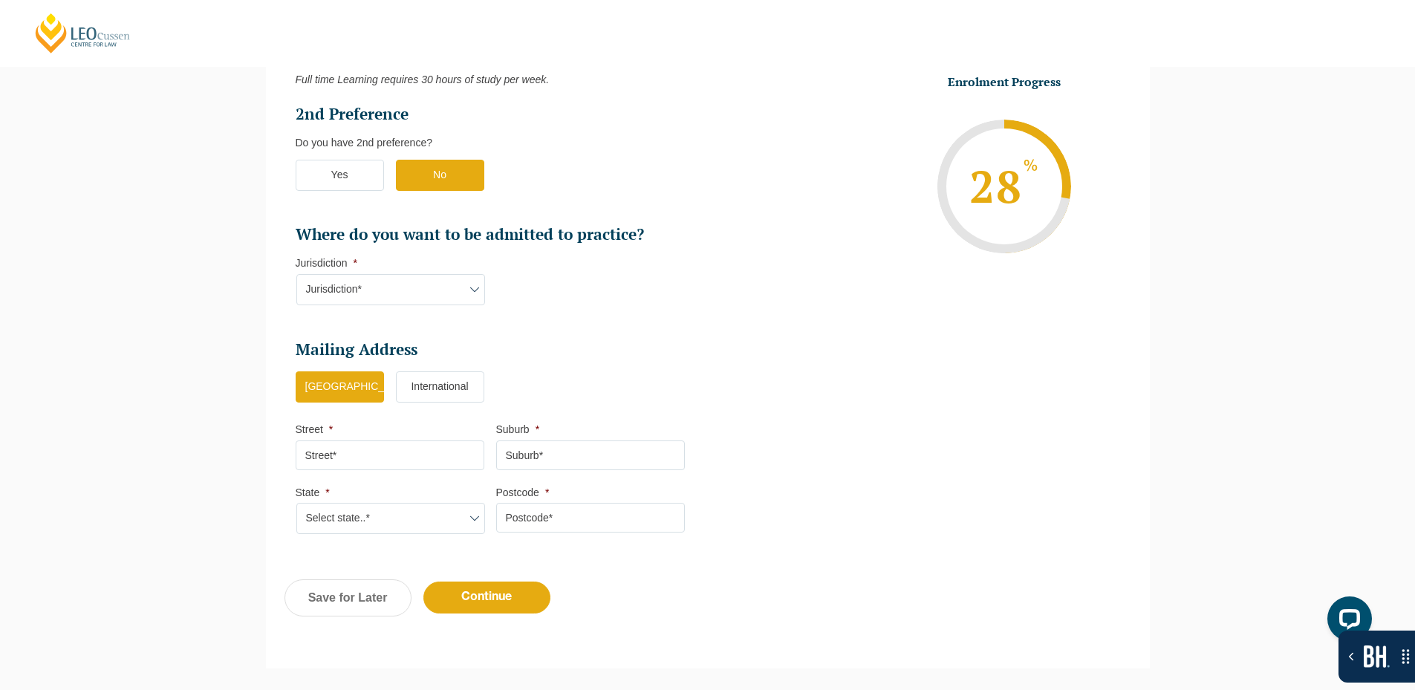
scroll to position [983, 0]
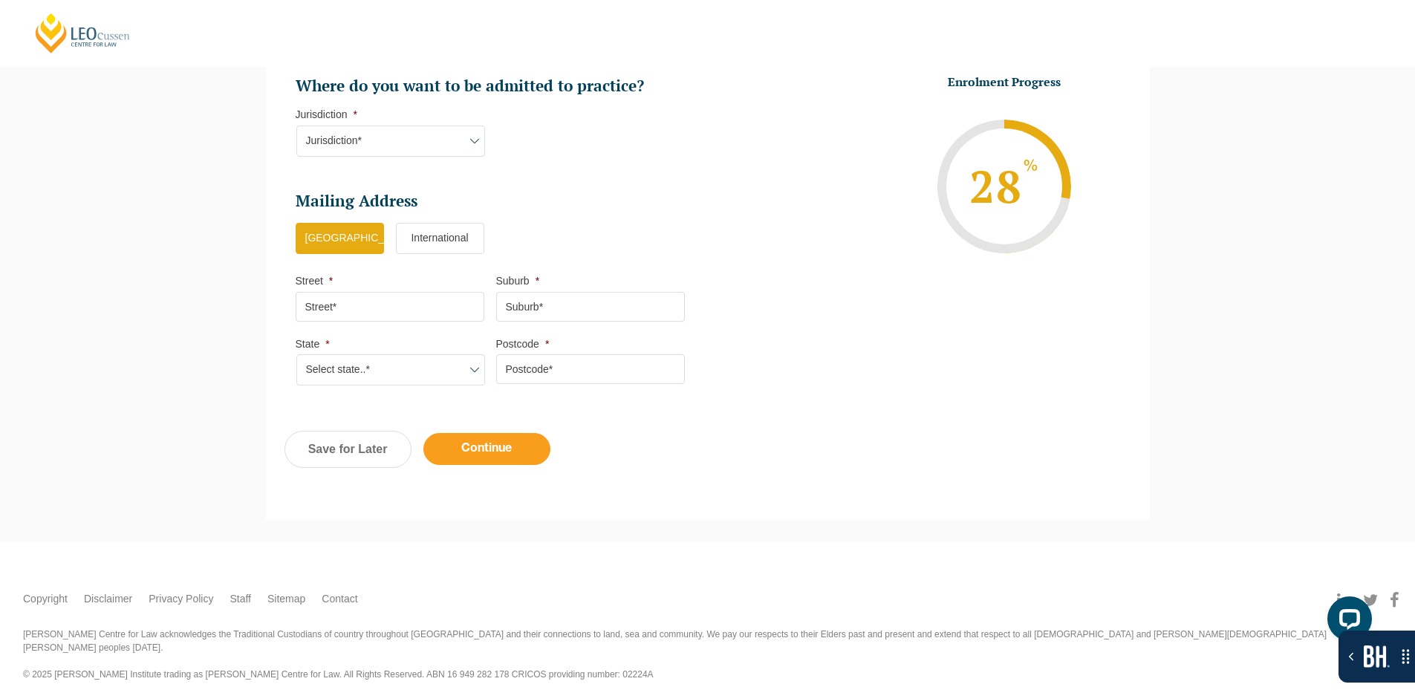
click at [497, 443] on input "Continue" at bounding box center [486, 449] width 127 height 32
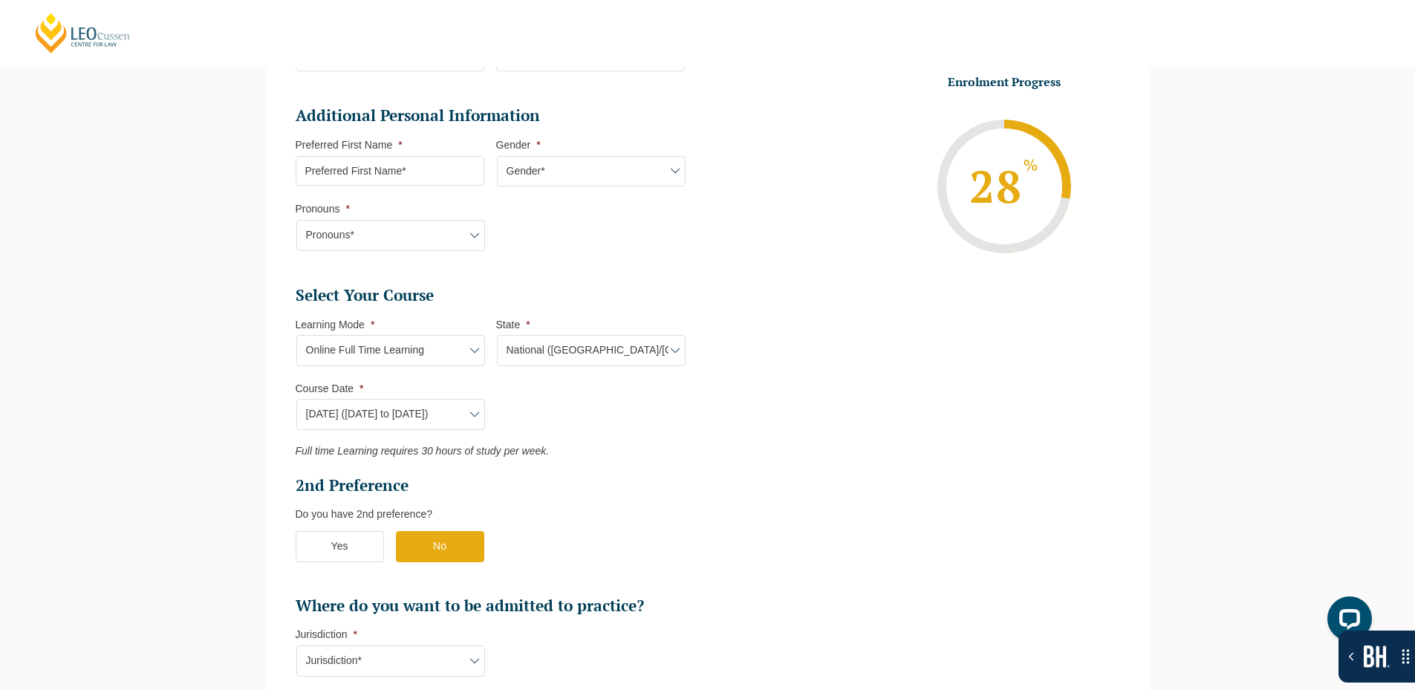
select select "Online Full Time Learning"
select select "National ([GEOGRAPHIC_DATA]/[GEOGRAPHIC_DATA], [GEOGRAPHIC_DATA], [GEOGRAPHIC_D…"
select select
select select "[DATE] ([DATE] to [DATE])"
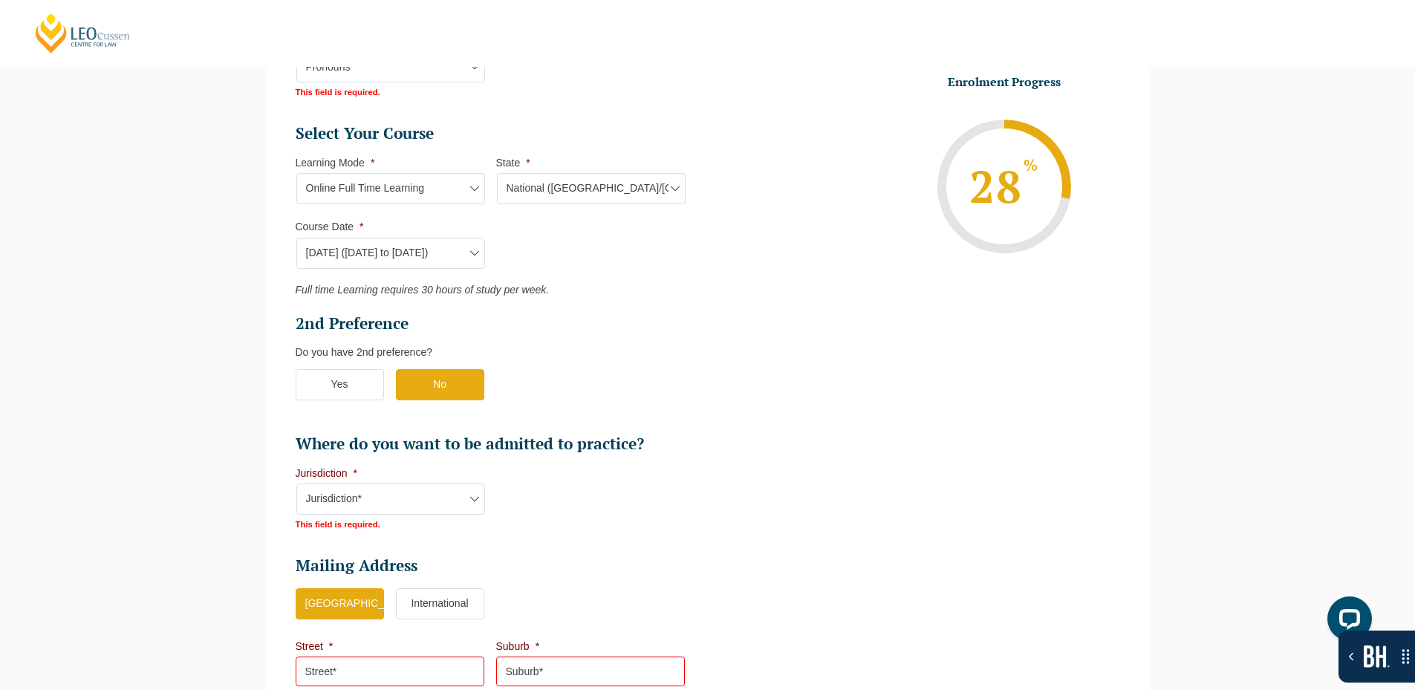
scroll to position [729, 0]
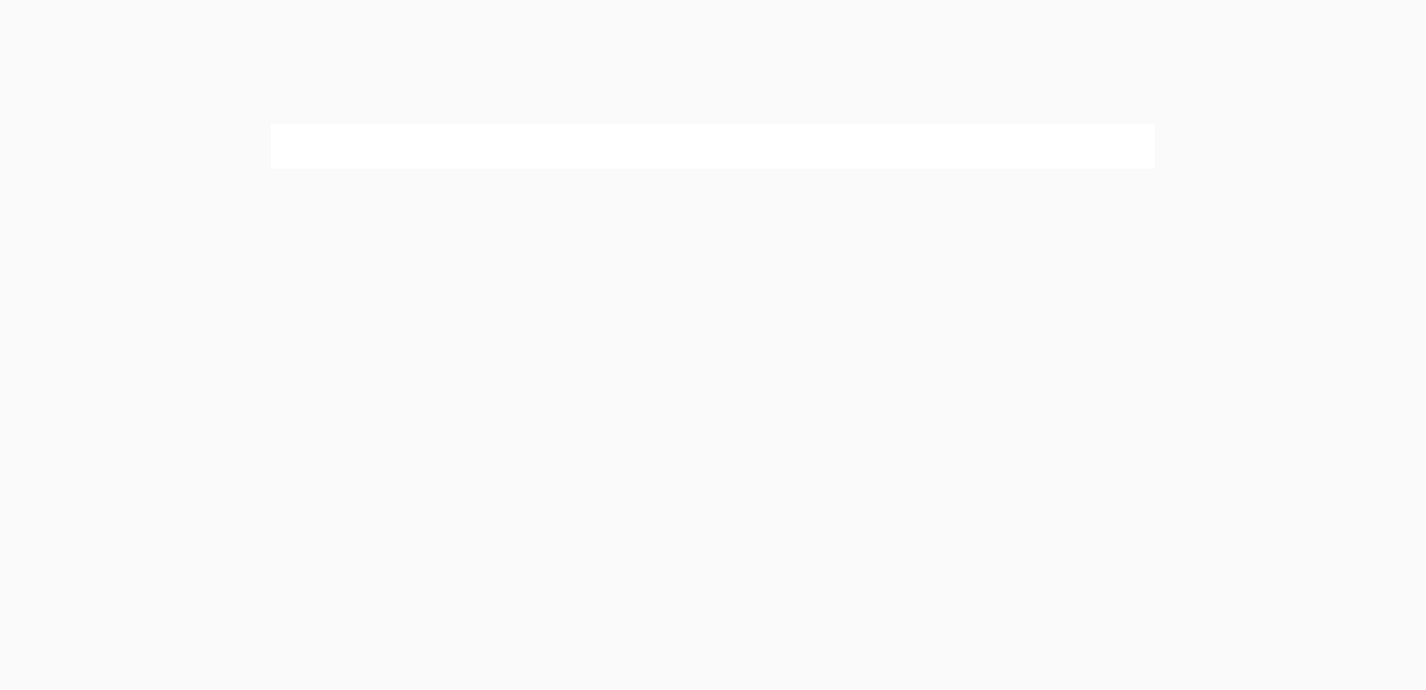
select select "Online Full Time Learning"
select select "National ([GEOGRAPHIC_DATA]/[GEOGRAPHIC_DATA], [GEOGRAPHIC_DATA], [GEOGRAPHIC_D…"
select select
select select "[DATE] ([DATE] to [DATE])"
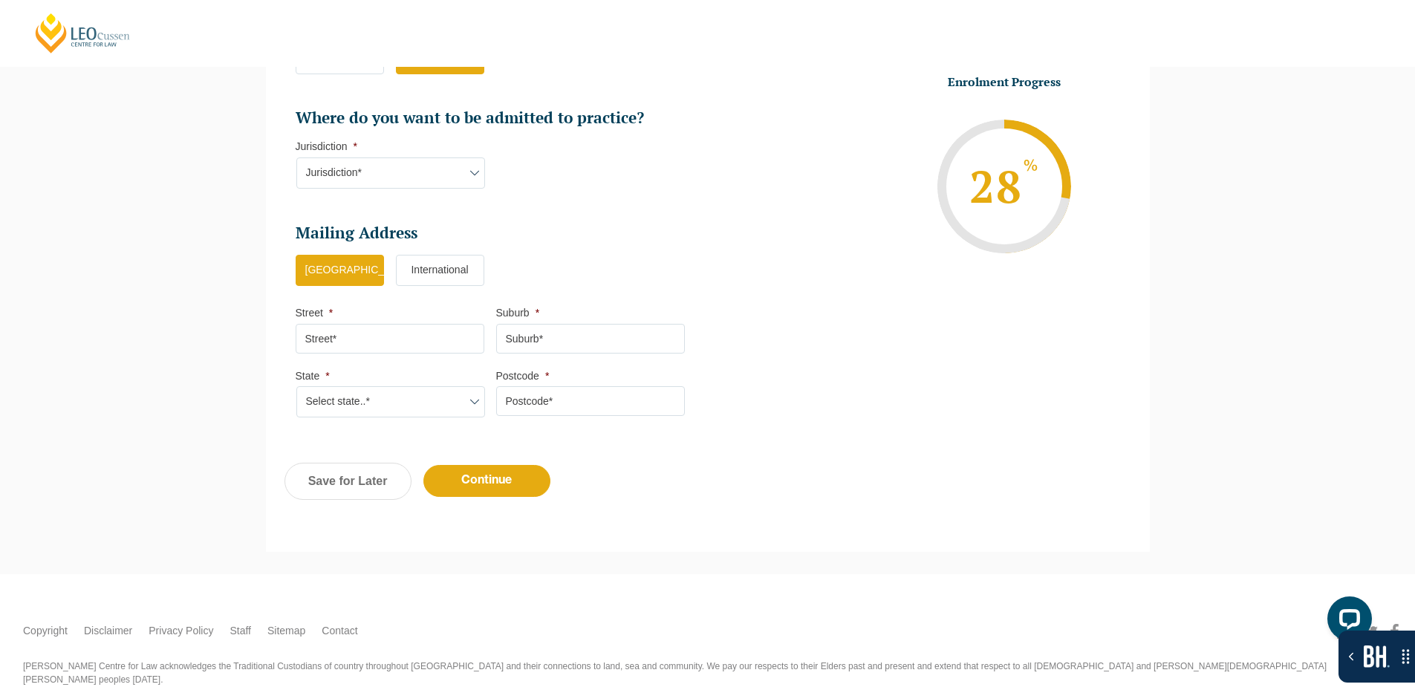
scroll to position [983, 0]
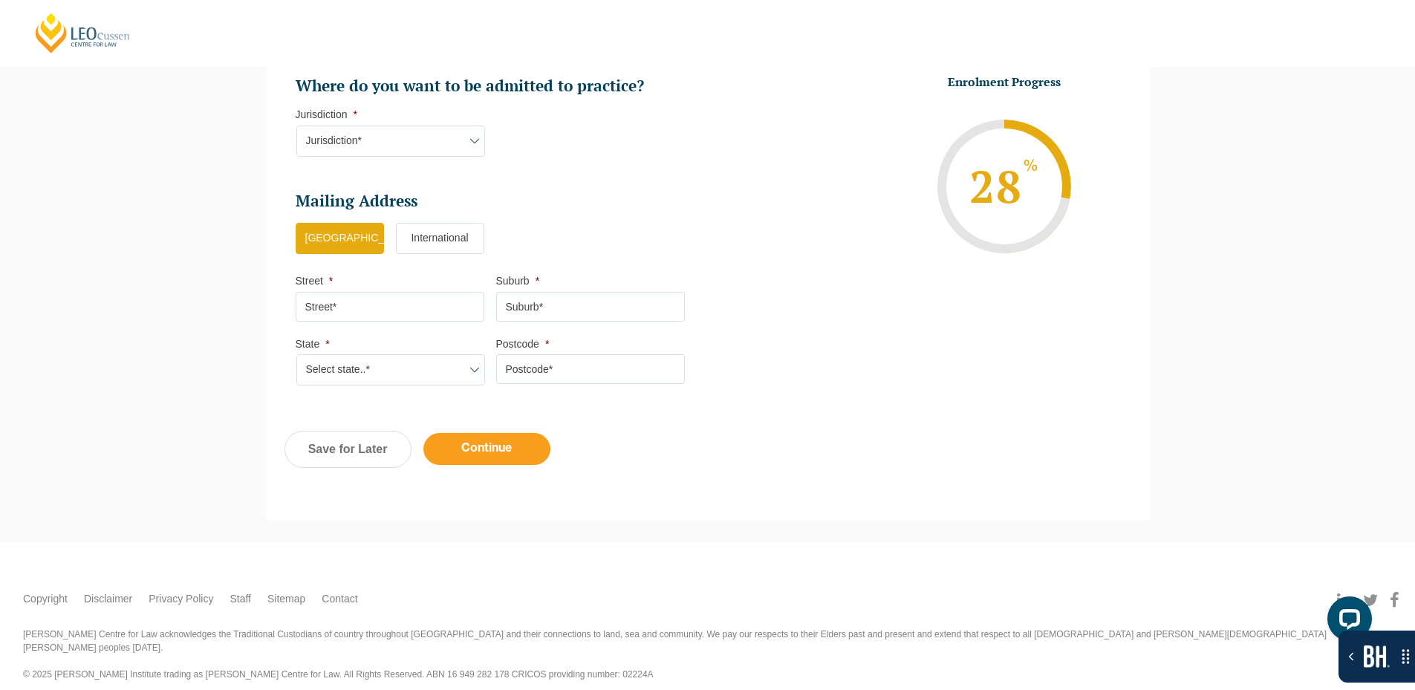
click at [516, 450] on input "Continue" at bounding box center [486, 449] width 127 height 32
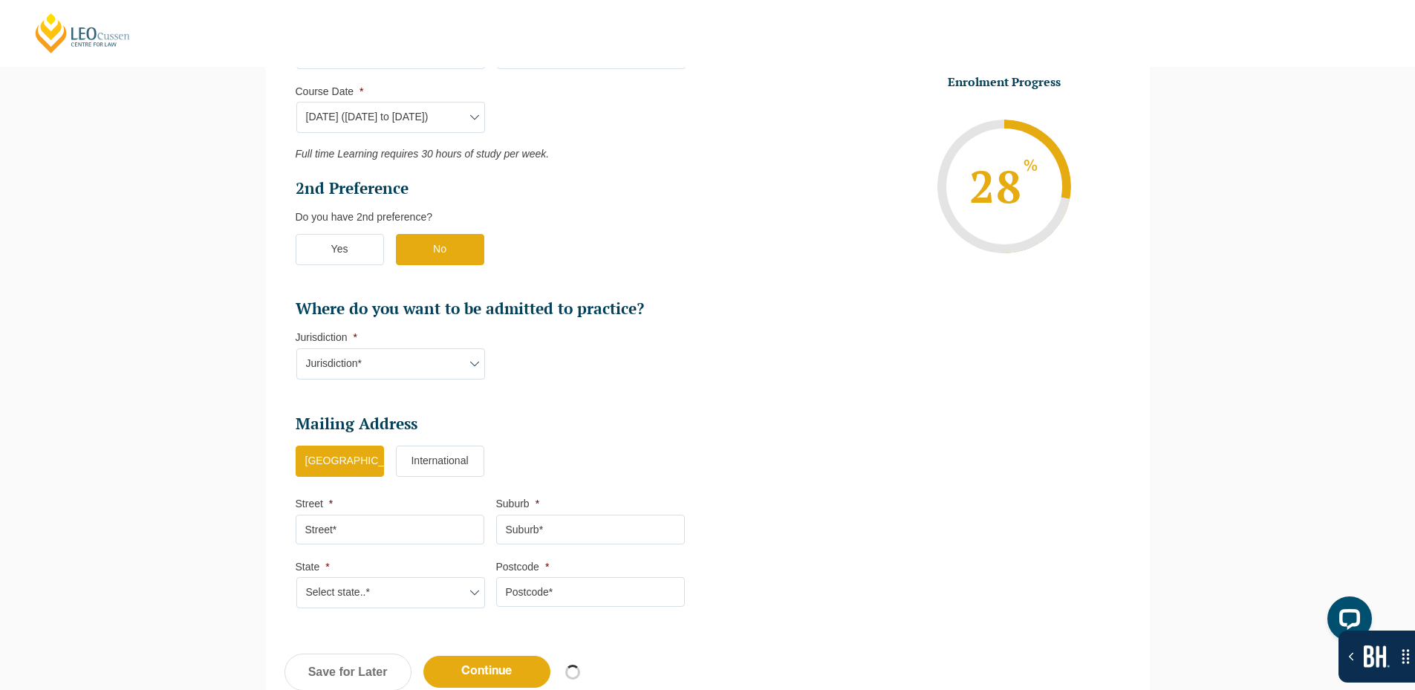
select select "Online Full Time Learning"
select select "National ([GEOGRAPHIC_DATA]/[GEOGRAPHIC_DATA], [GEOGRAPHIC_DATA], [GEOGRAPHIC_D…"
select select
select select "[DATE] ([DATE] to [DATE])"
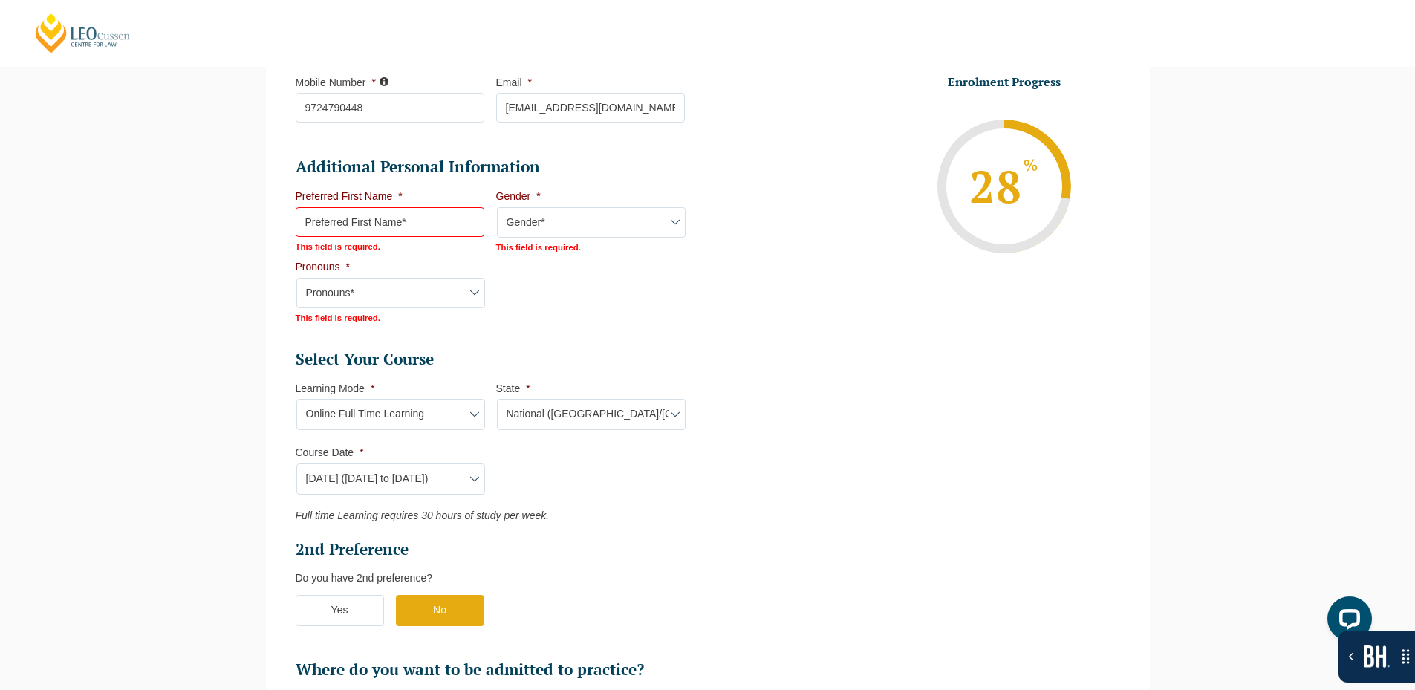
scroll to position [506, 0]
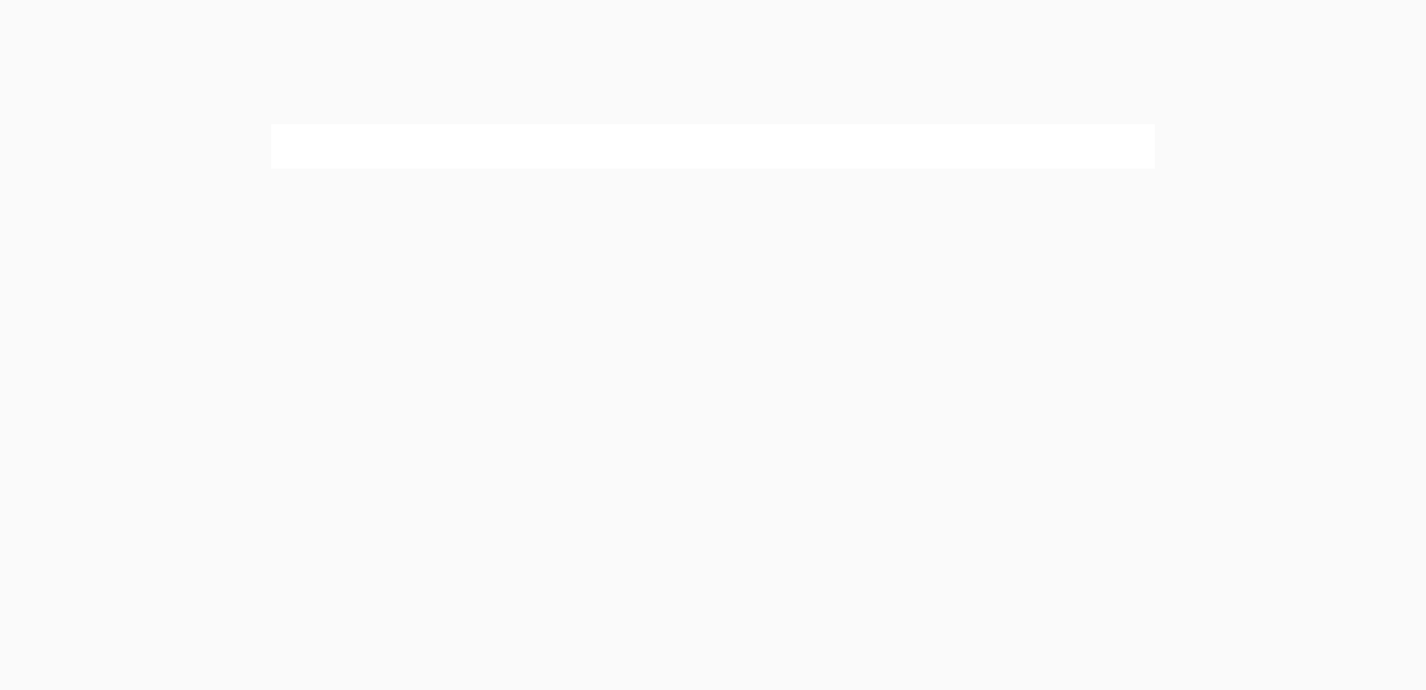
select select "Online Full Time Learning"
select select "National ([GEOGRAPHIC_DATA]/[GEOGRAPHIC_DATA], [GEOGRAPHIC_DATA], [GEOGRAPHIC_D…"
select select
select select "[DATE] ([DATE] to [DATE])"
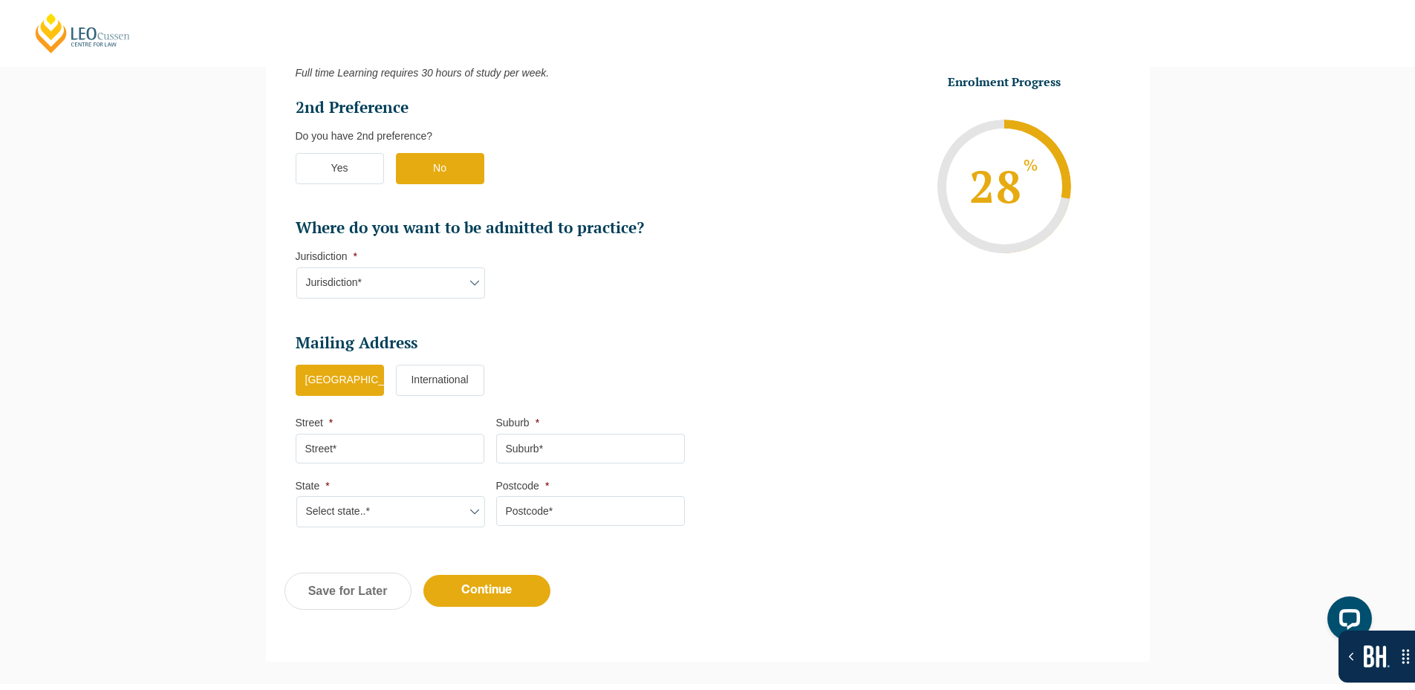
scroll to position [983, 0]
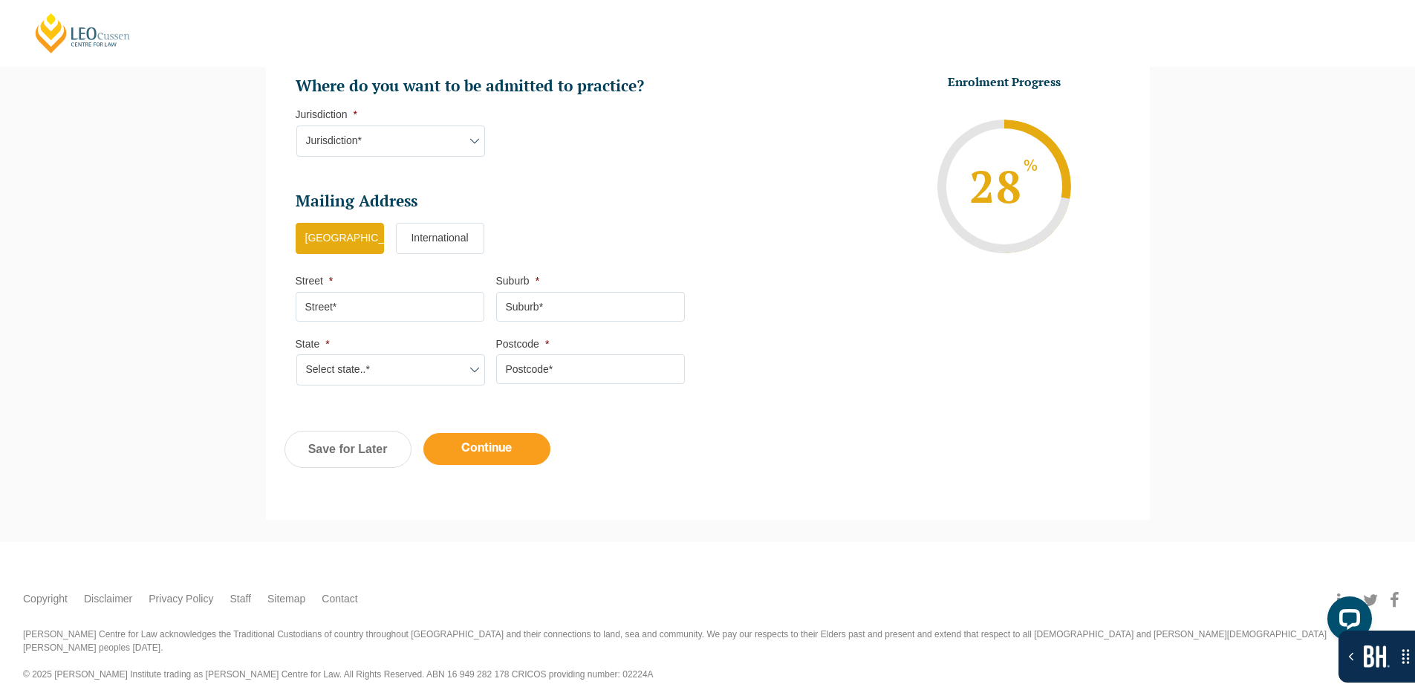
click at [501, 449] on input "Continue" at bounding box center [486, 449] width 127 height 32
select select "Online Full Time Learning"
select select "National ([GEOGRAPHIC_DATA]/[GEOGRAPHIC_DATA], [GEOGRAPHIC_DATA], [GEOGRAPHIC_D…"
select select
select select "[DATE] ([DATE] to [DATE])"
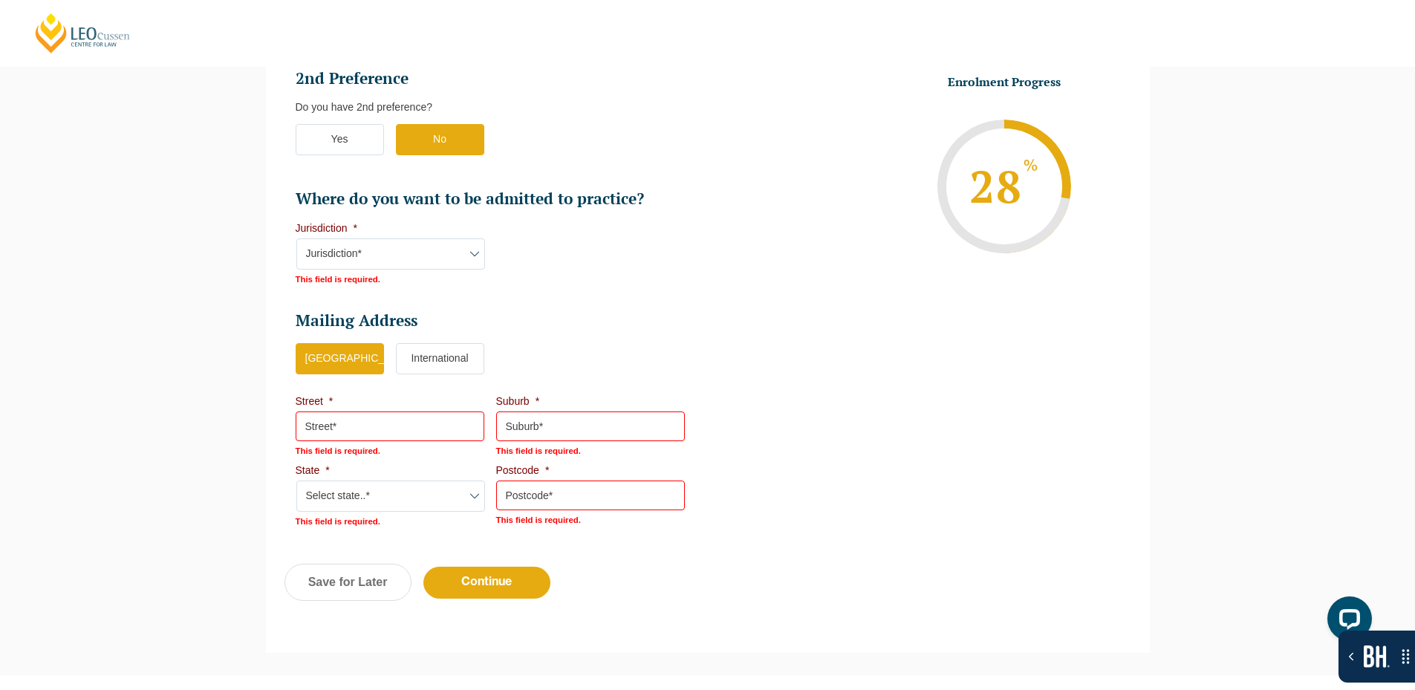
scroll to position [1084, 0]
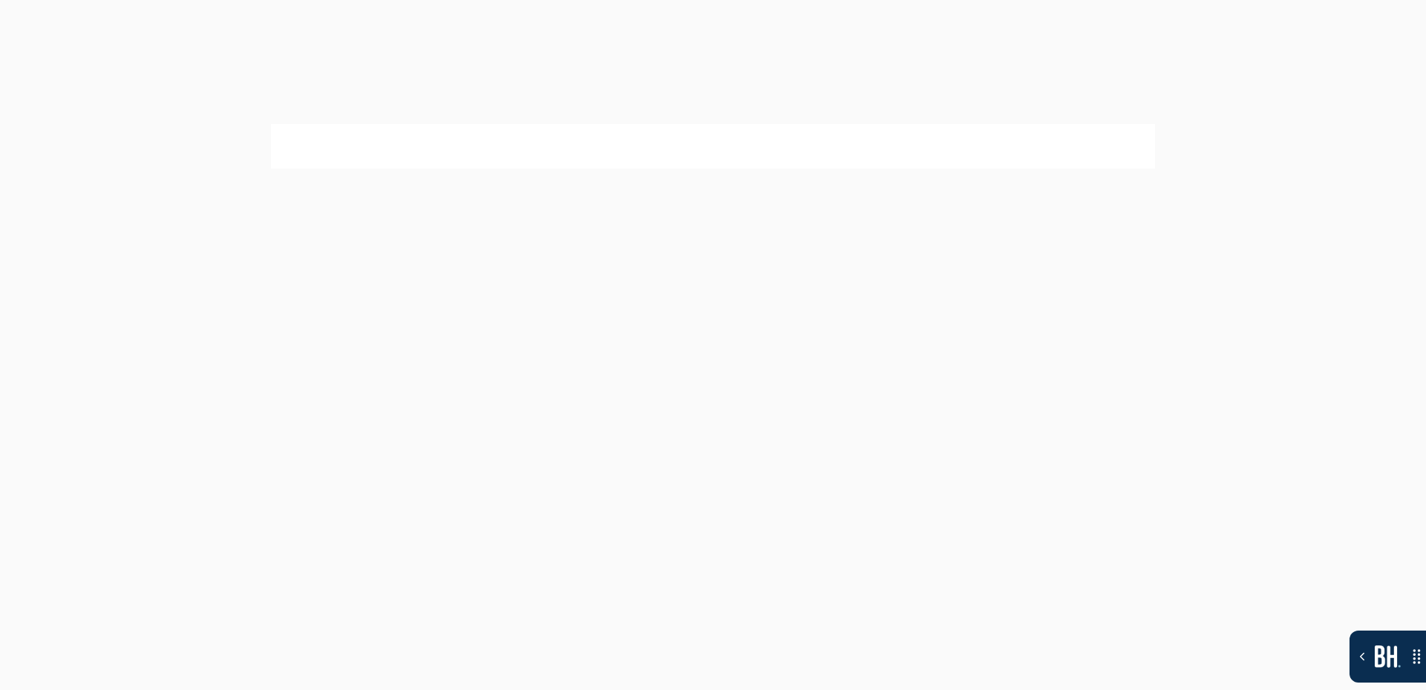
select select "Online Full Time Learning"
select select "National ([GEOGRAPHIC_DATA]/[GEOGRAPHIC_DATA], [GEOGRAPHIC_DATA], [GEOGRAPHIC_D…"
select select
select select "[DATE] ([DATE] to [DATE])"
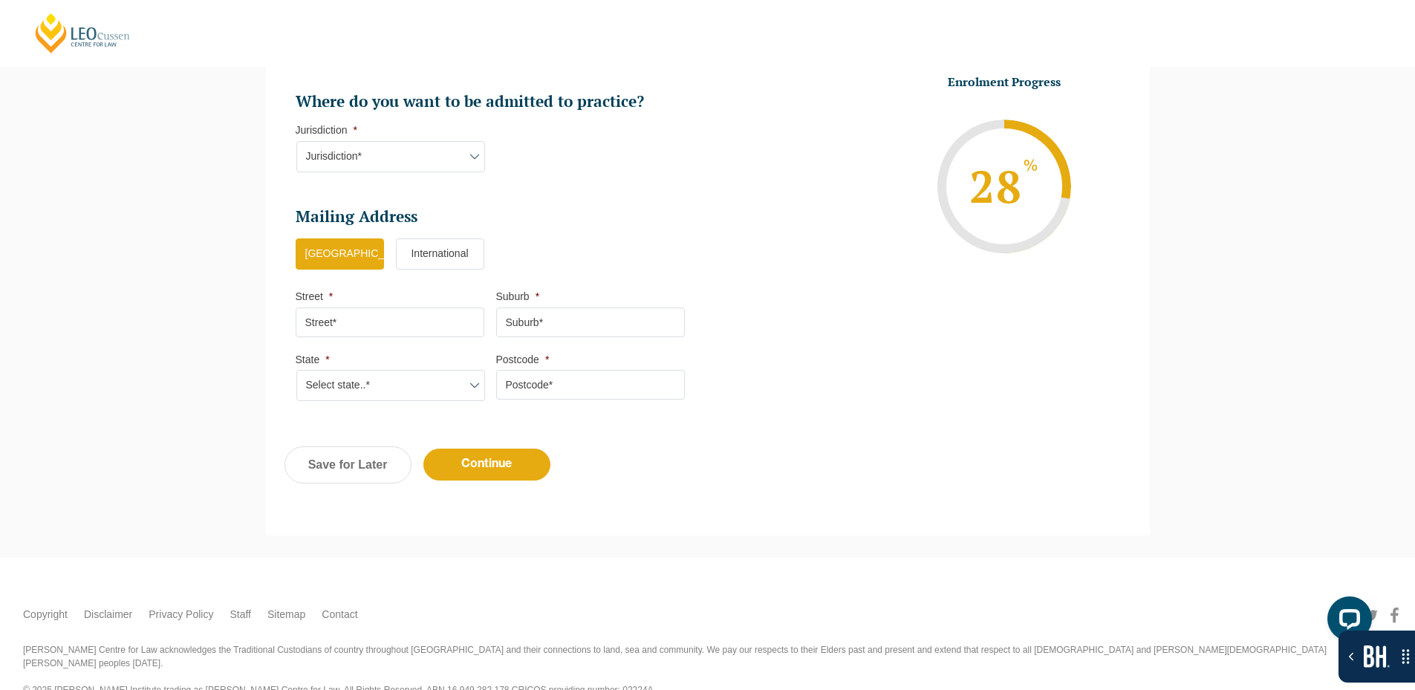
scroll to position [983, 0]
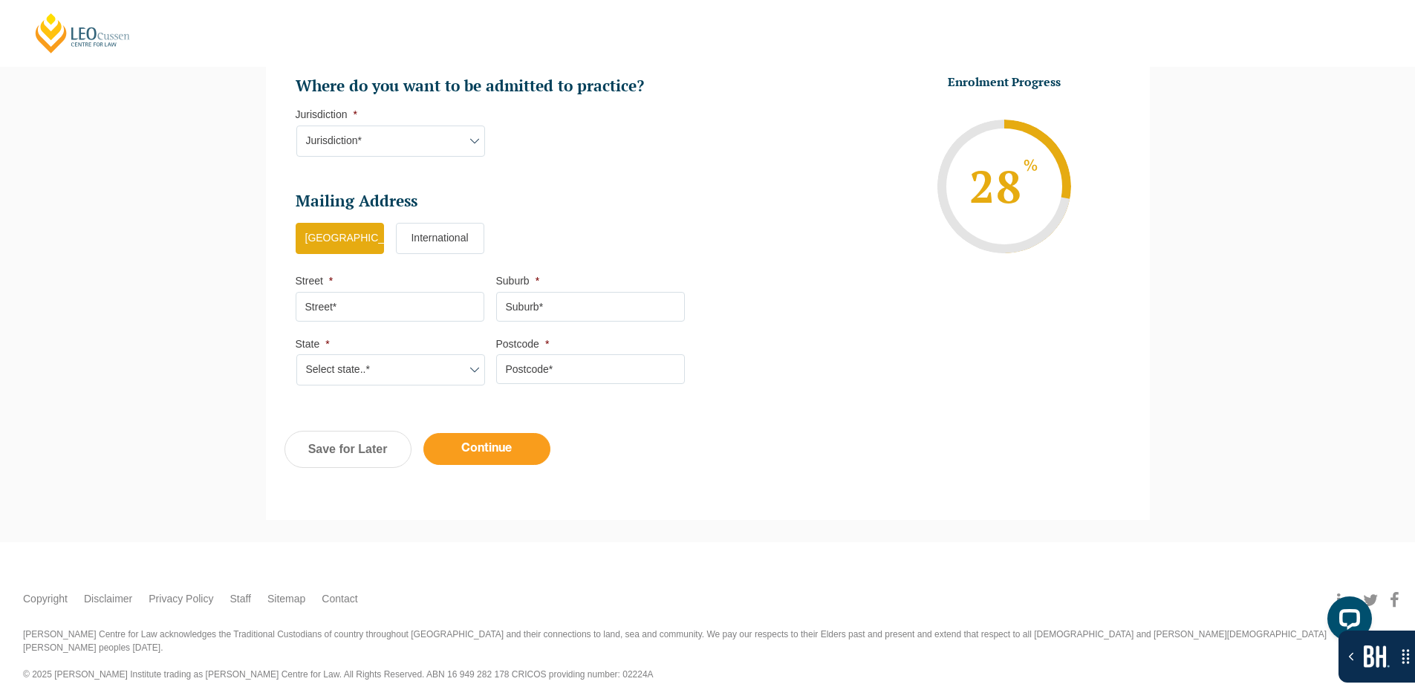
click at [489, 451] on input "Continue" at bounding box center [486, 449] width 127 height 32
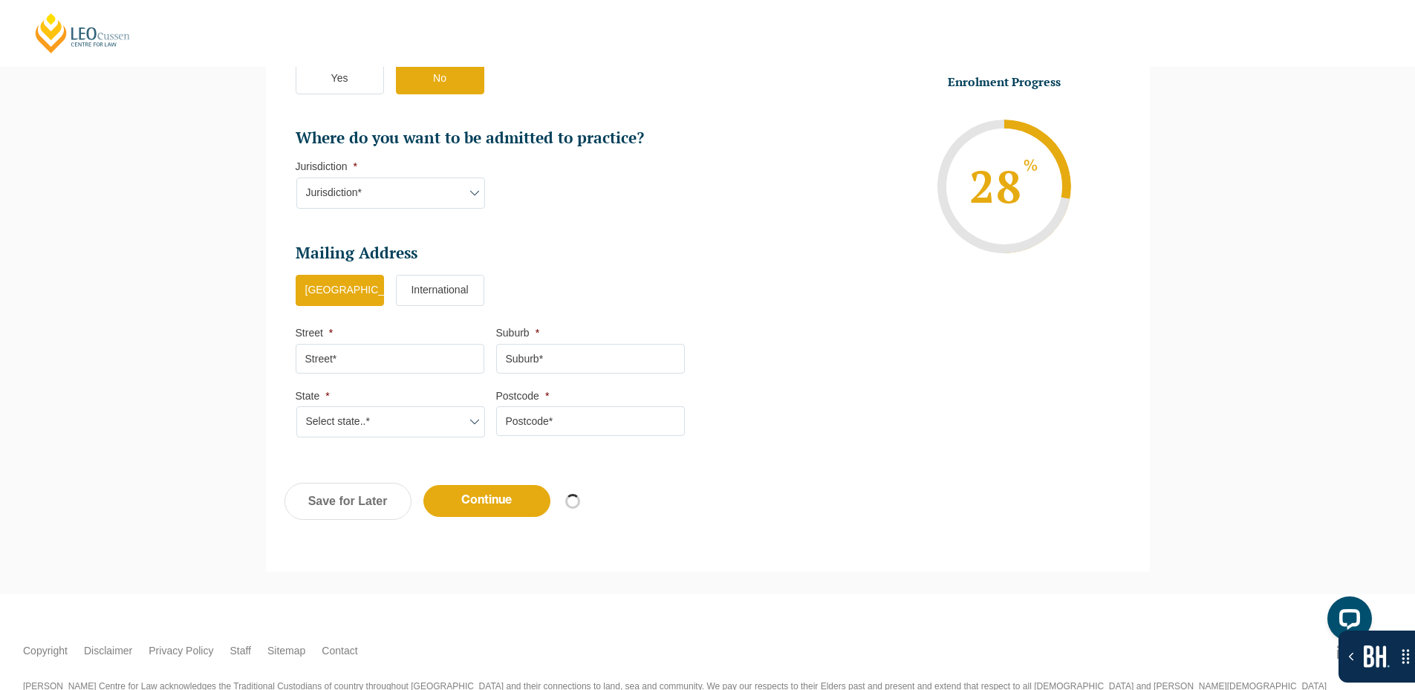
scroll to position [0, 0]
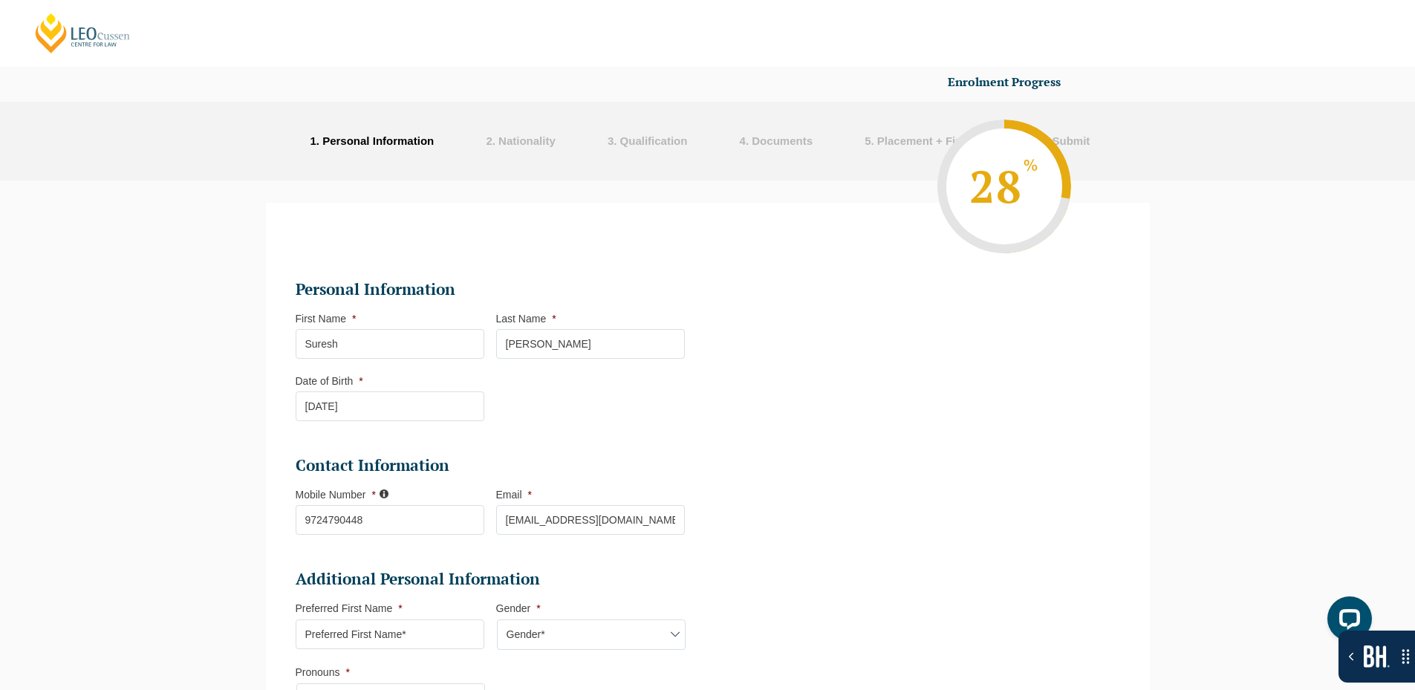
select select "Online Full Time Learning"
select select "National ([GEOGRAPHIC_DATA]/[GEOGRAPHIC_DATA], [GEOGRAPHIC_DATA], [GEOGRAPHIC_D…"
select select
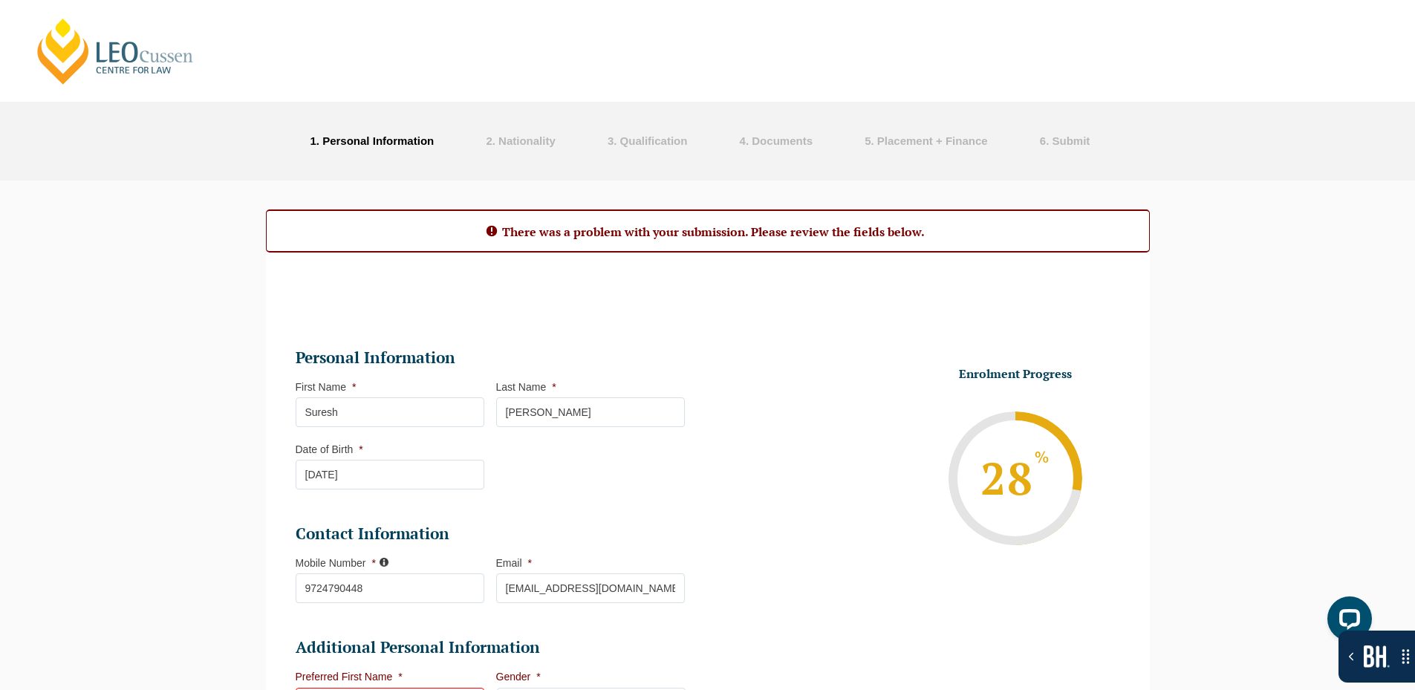
drag, startPoint x: 0, startPoint y: 270, endPoint x: 17, endPoint y: 277, distance: 18.3
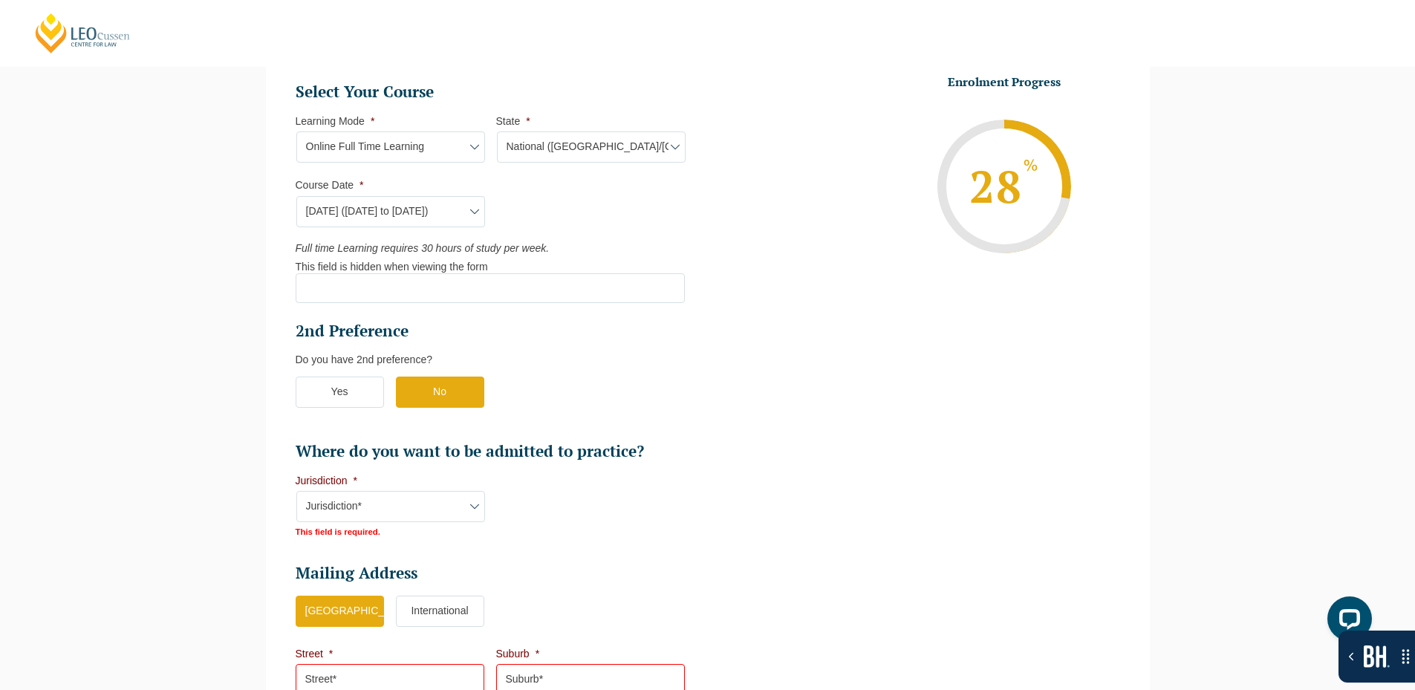
scroll to position [743, 0]
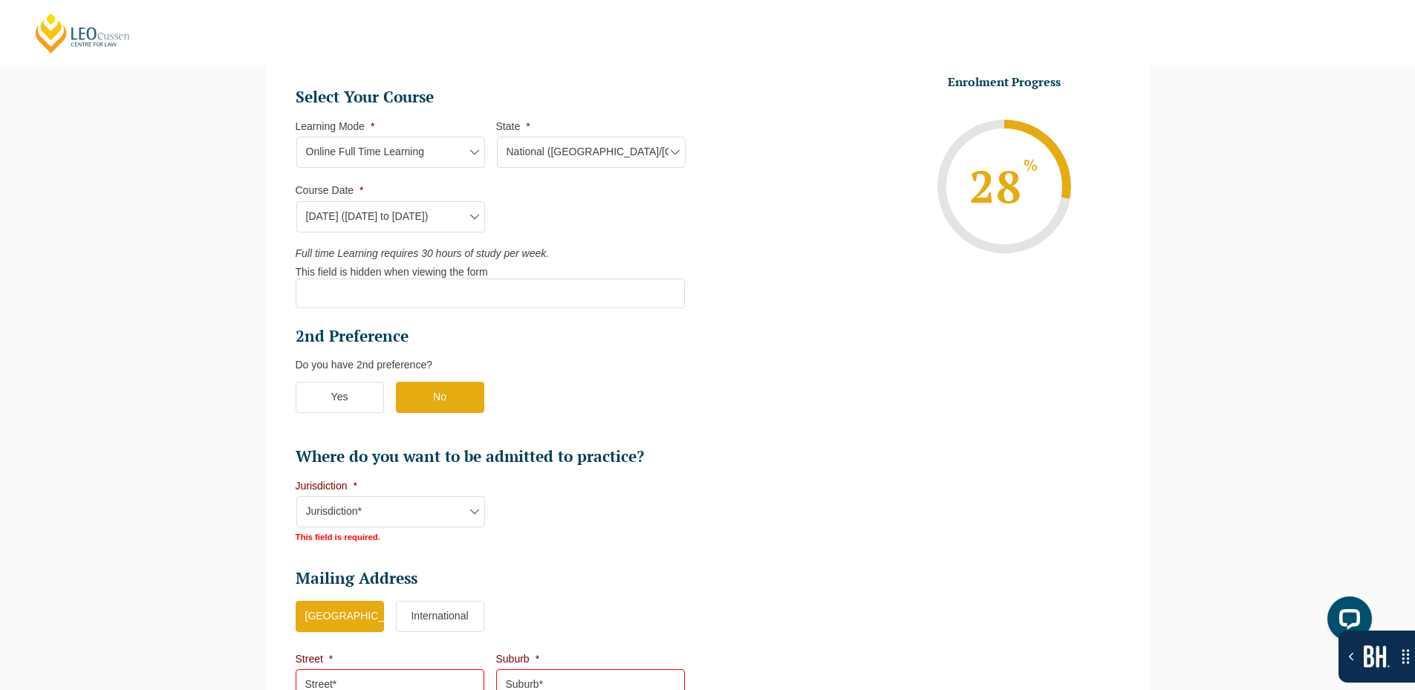
click at [526, 294] on input "date relation" at bounding box center [490, 293] width 389 height 30
click at [448, 214] on select "Course Date* September 2025 (22-Sep-2025 to 20-Feb-2026) December 2025 (08-Dec-…" at bounding box center [390, 216] width 189 height 31
select select "[DATE] ([DATE] to [DATE])"
click at [296, 201] on select "Course Date* September 2025 (22-Sep-2025 to 20-Feb-2026) December 2025 (08-Dec-…" at bounding box center [390, 216] width 189 height 31
type input "Intake 11 December 2025 FT"
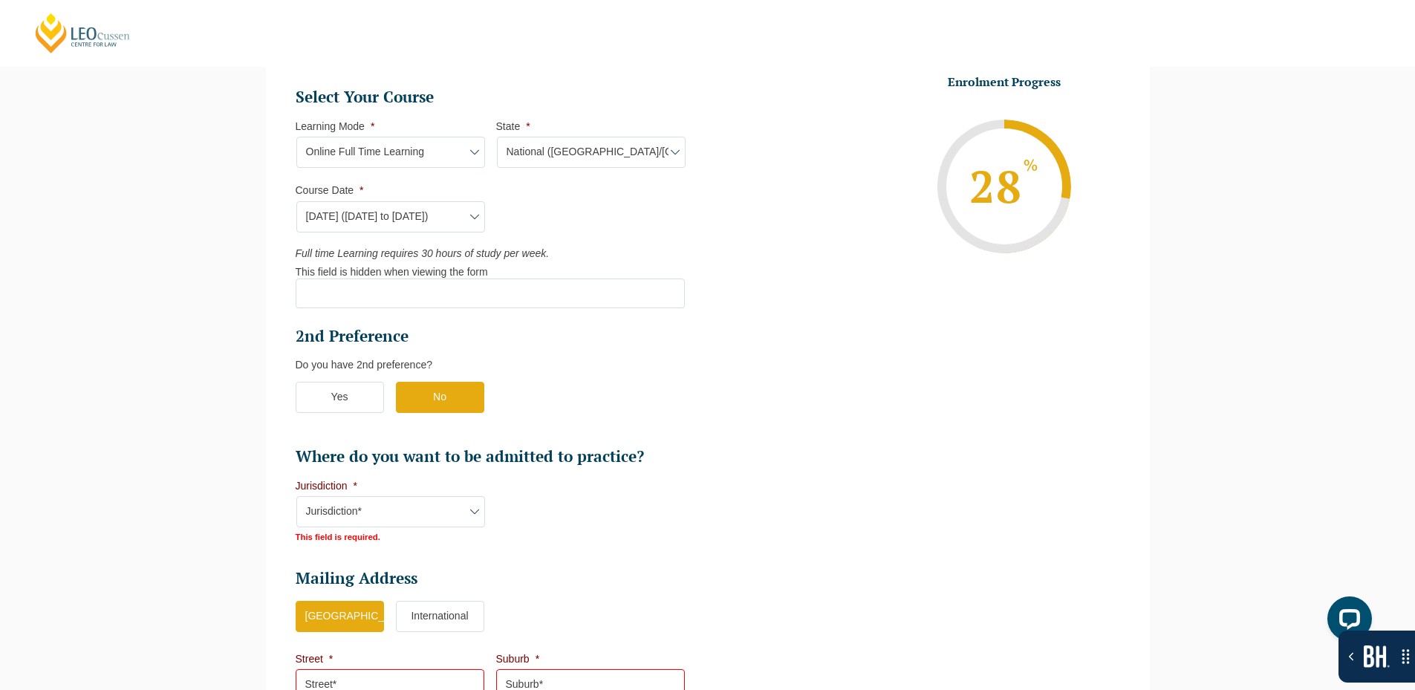
type input "Start Date: 08-Dec-2025 End Date: 16-May-2026"
select select "NAT PLT (DEC) 2025 Full Time Online"
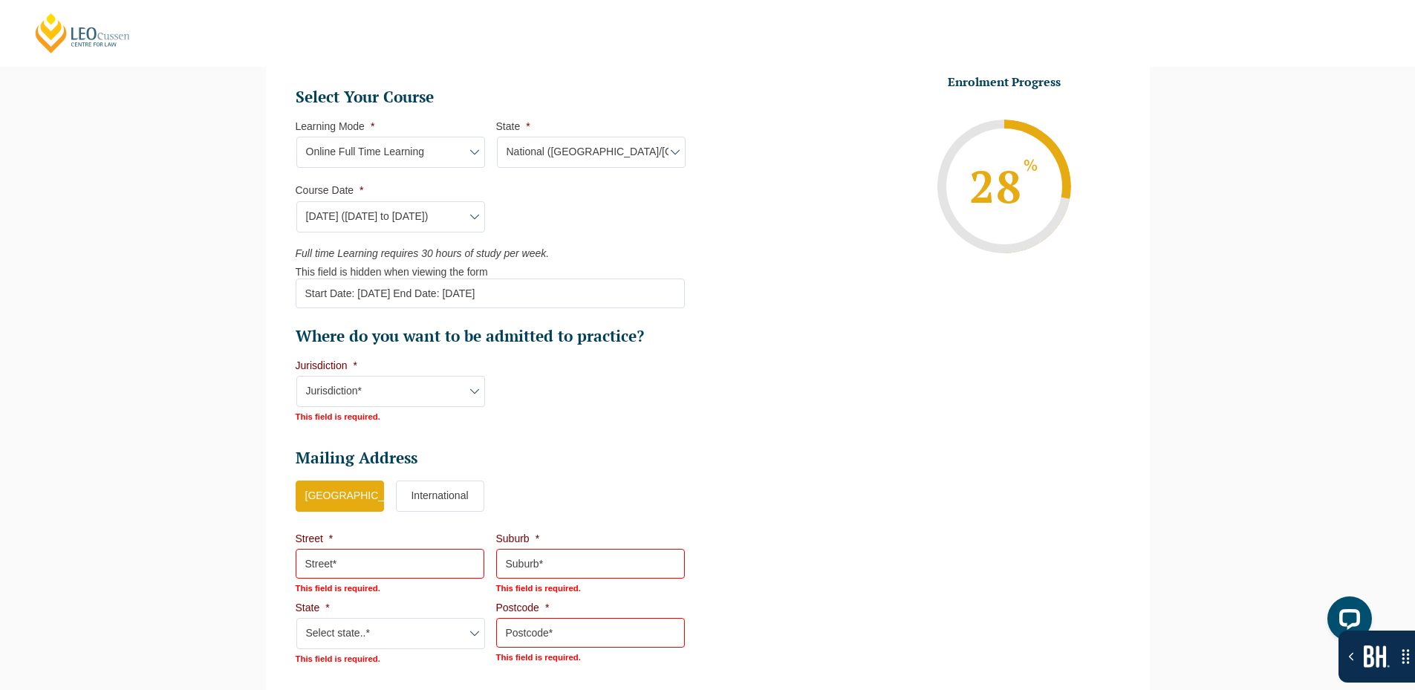
click at [434, 226] on select "Course Date* September 2025 (22-Sep-2025 to 20-Feb-2026) December 2025 (08-Dec-…" at bounding box center [390, 216] width 189 height 31
select select "[DATE] ([DATE] to [DATE])"
click at [296, 201] on select "Course Date* September 2025 (22-Sep-2025 to 20-Feb-2026) December 2025 (08-Dec-…" at bounding box center [390, 216] width 189 height 31
type input "Intake [DATE] FT"
type input "Start Date: 22-Sep-2025 End Date: 20-Feb-2026"
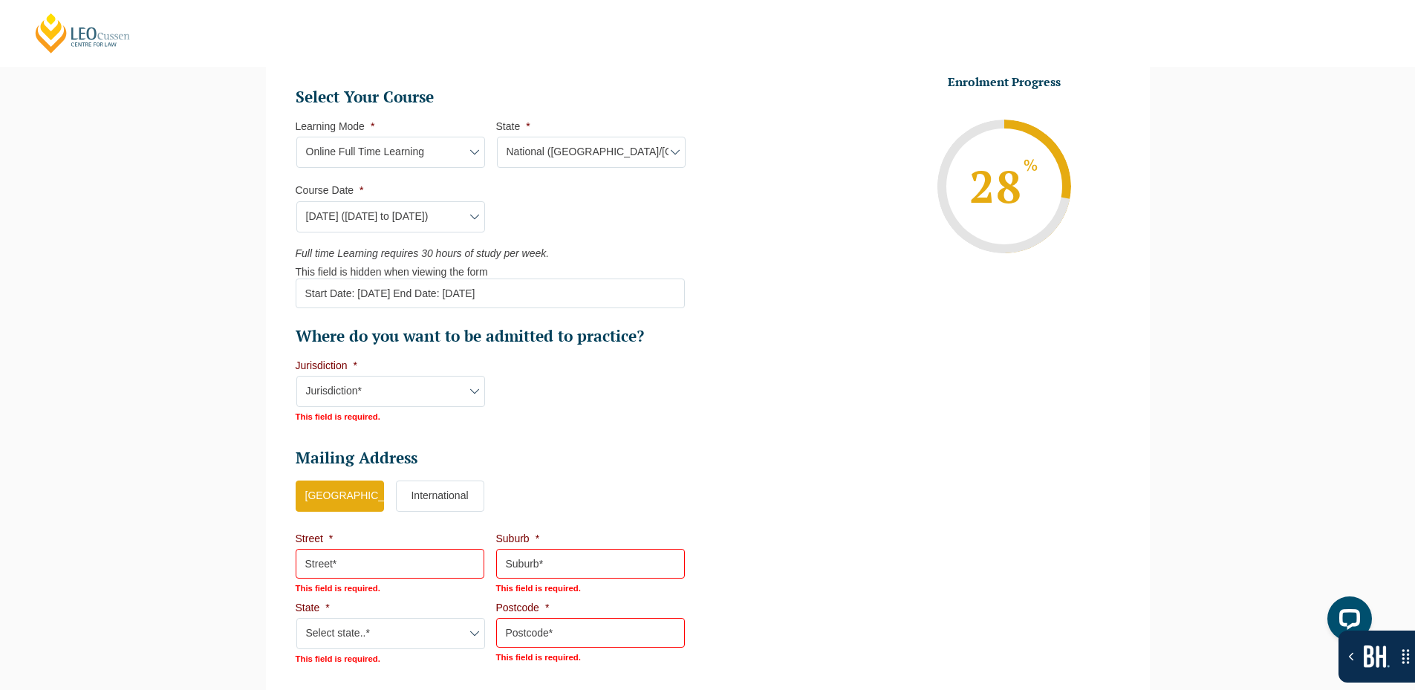
select select "NAT PLT (SEP) 2025 Full Time Online"
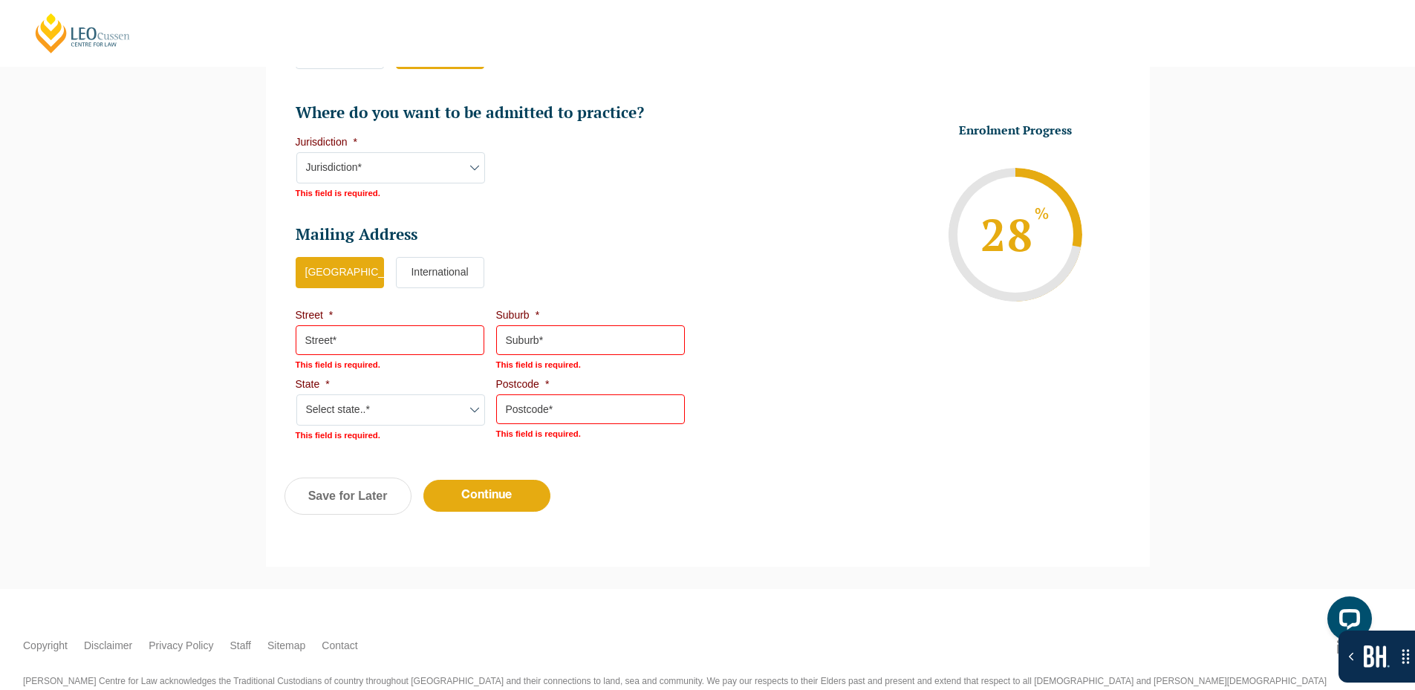
scroll to position [1133, 0]
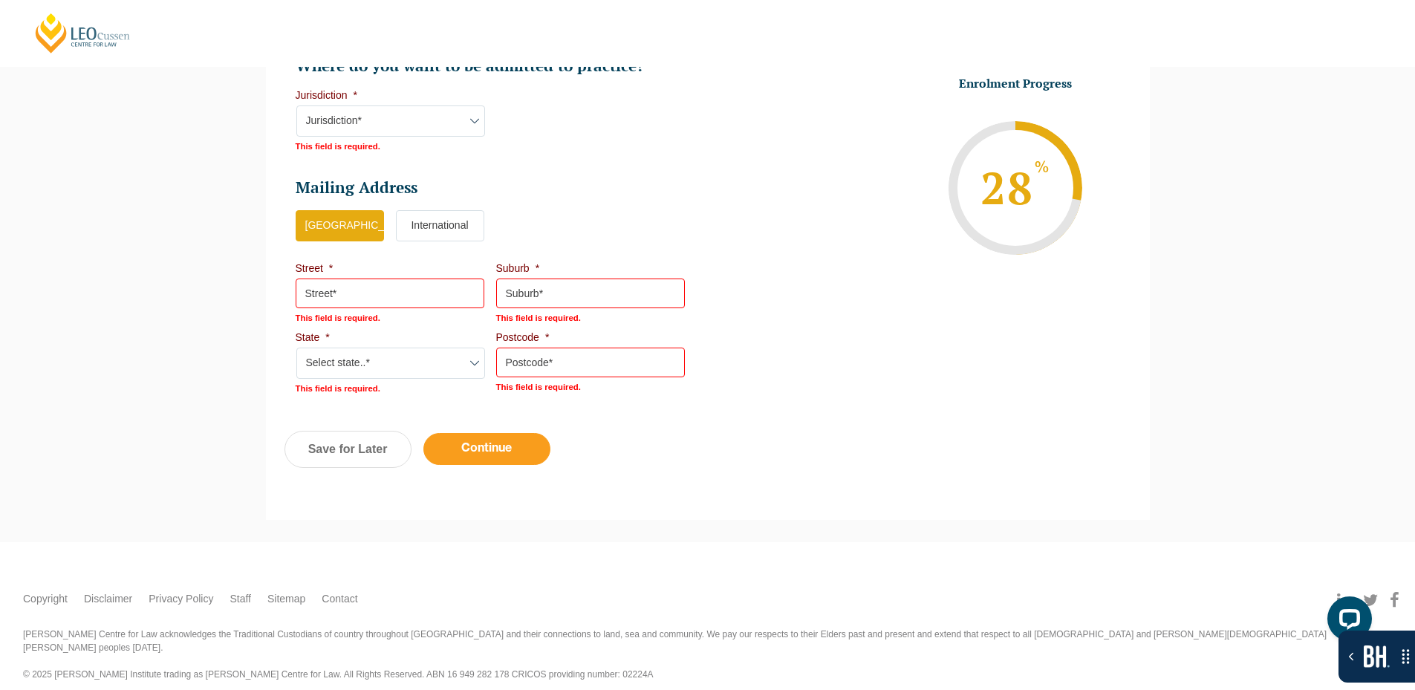
click at [519, 443] on input "Continue" at bounding box center [486, 449] width 127 height 32
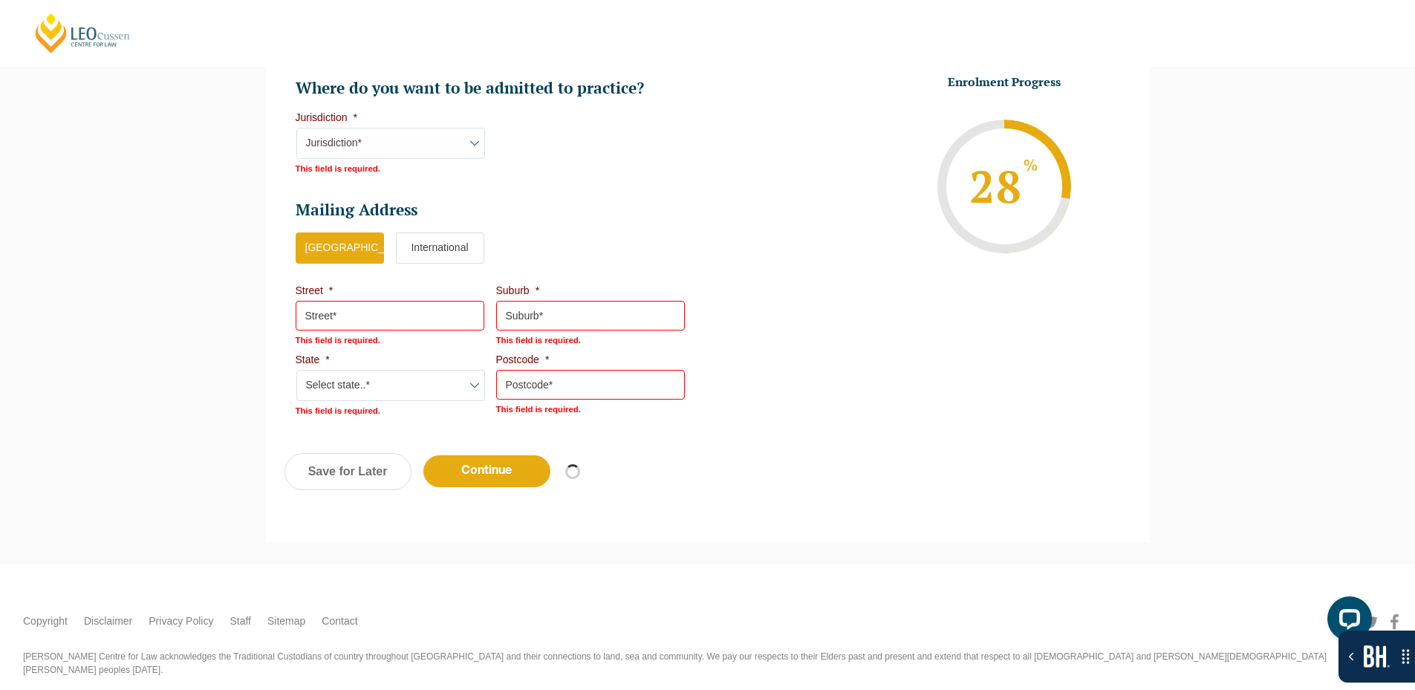
scroll to position [927, 0]
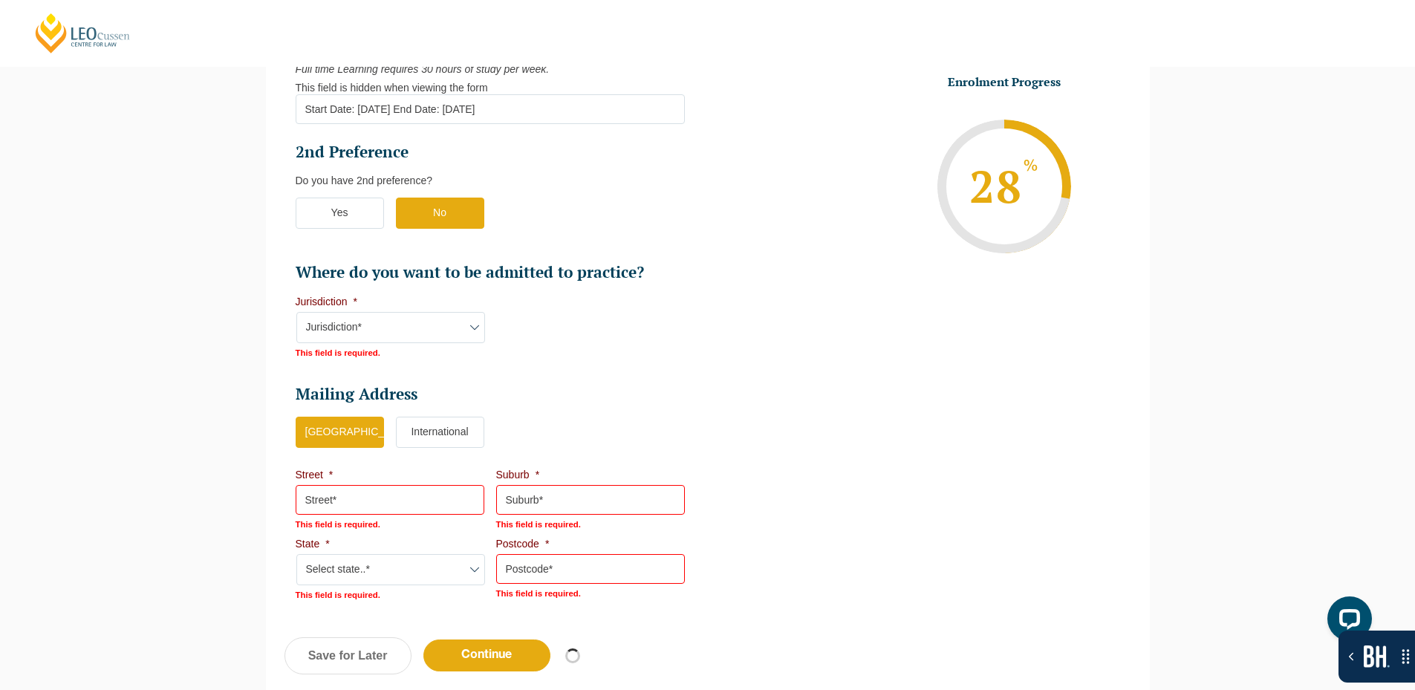
select select "Online Full Time Learning"
select select "National ([GEOGRAPHIC_DATA]/[GEOGRAPHIC_DATA], [GEOGRAPHIC_DATA], [GEOGRAPHIC_D…"
select select
select select "[DATE] ([DATE] to [DATE])"
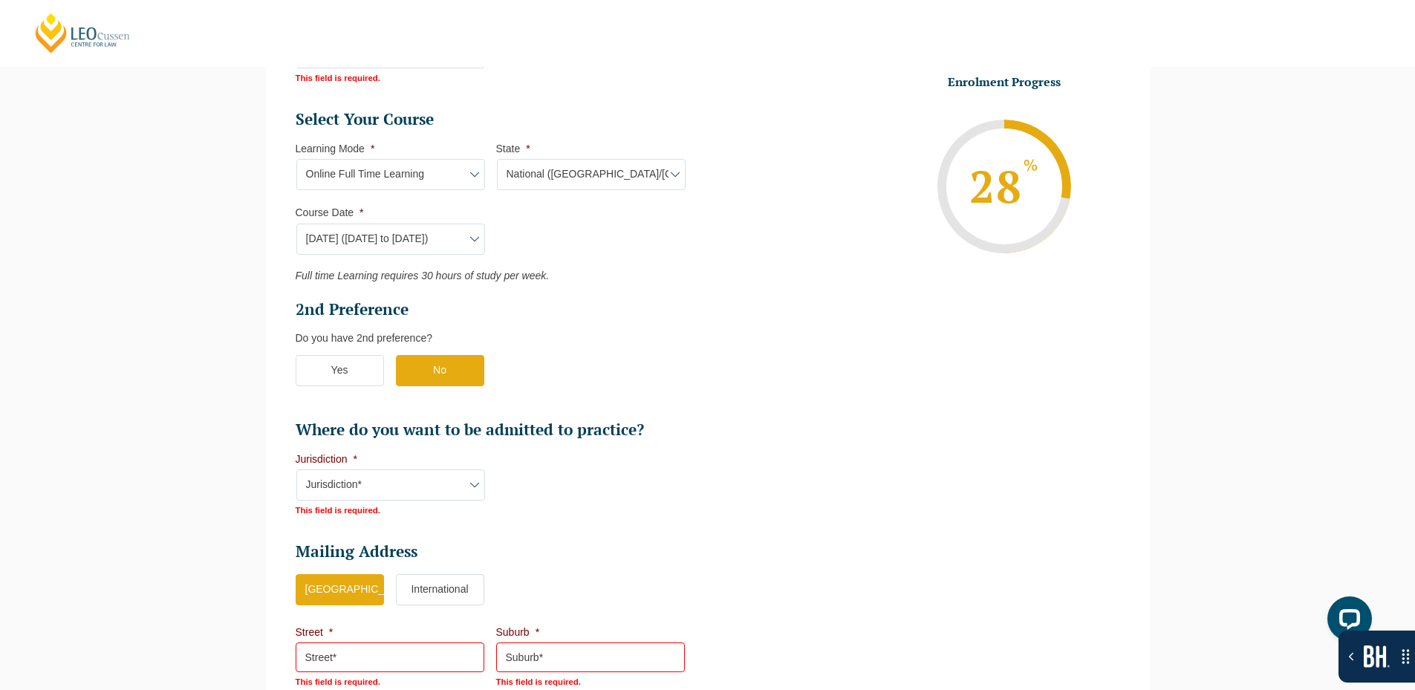
scroll to position [729, 0]
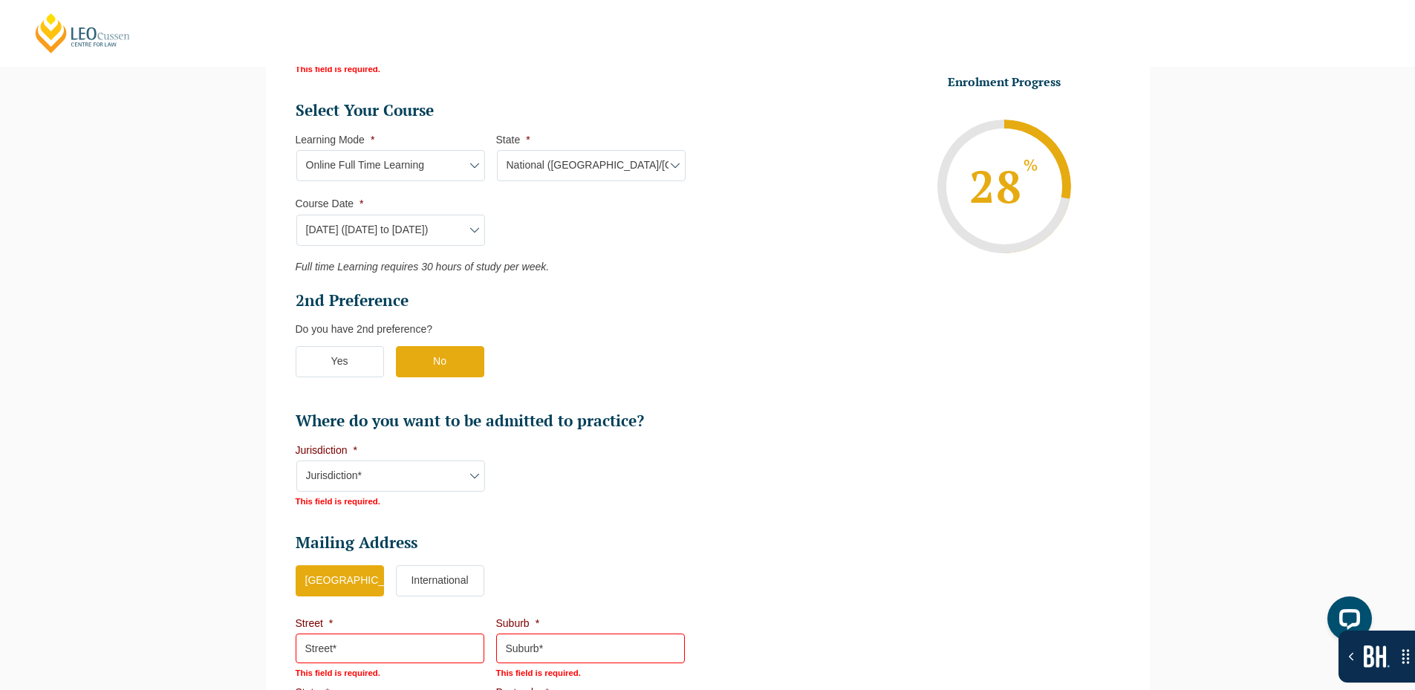
click at [425, 226] on select "Course Date* September 2025 (22-Sep-2025 to 20-Feb-2026) December 2025 (08-Dec-…" at bounding box center [390, 230] width 189 height 31
click at [650, 232] on ul "Select Your Course This field is hidden when viewing the form Only for Flinder …" at bounding box center [496, 265] width 401 height 331
click at [1238, 366] on div "There was a problem with your submission. Please review the fields below. Step …" at bounding box center [707, 174] width 1415 height 1446
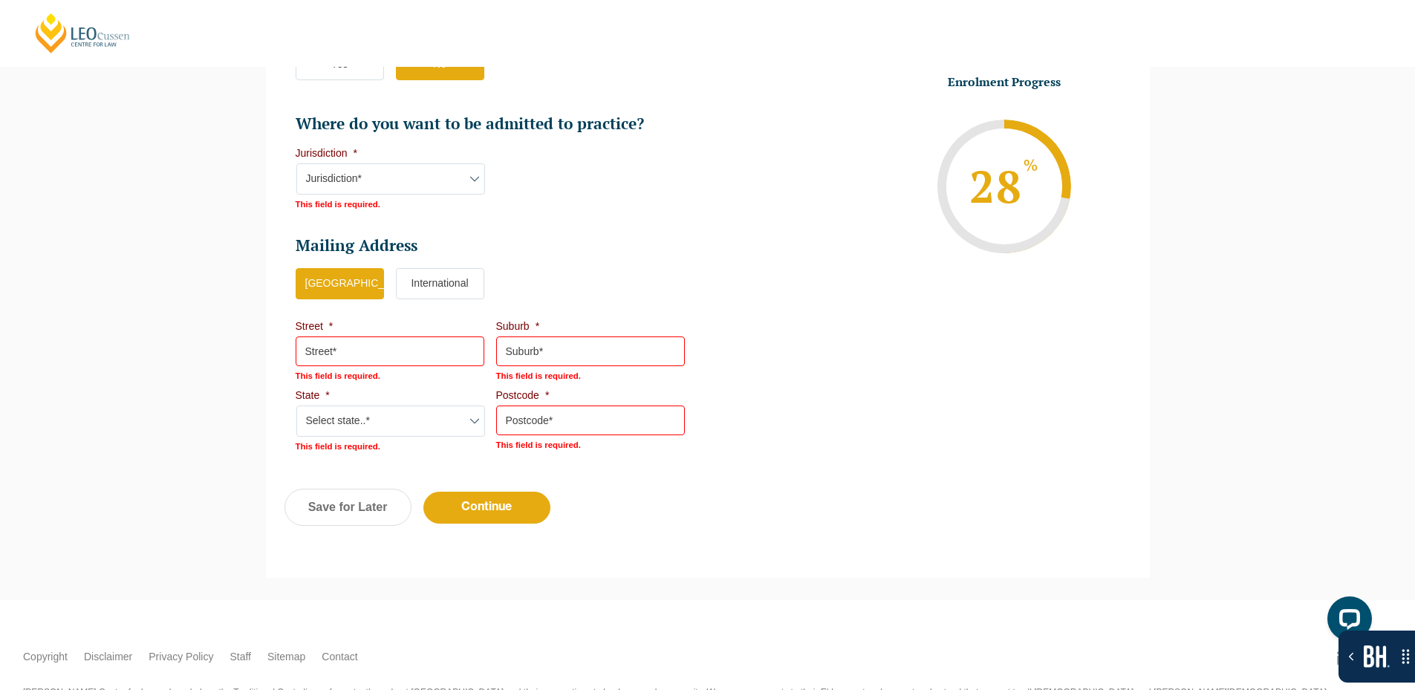
scroll to position [1084, 0]
